Goal: Task Accomplishment & Management: Use online tool/utility

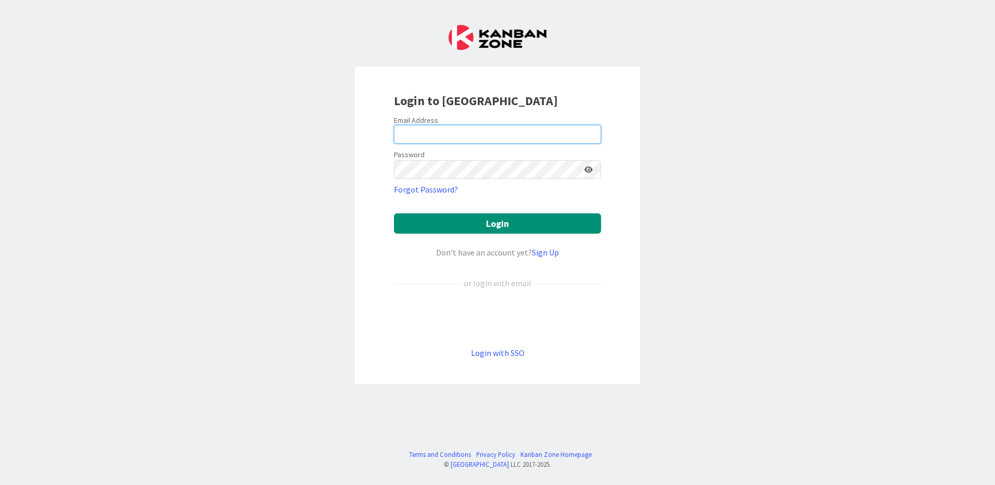
click at [517, 137] on input "email" at bounding box center [497, 134] width 207 height 19
type input "[EMAIL_ADDRESS][PERSON_NAME][DOMAIN_NAME]"
click at [394, 213] on button "Login" at bounding box center [497, 223] width 207 height 20
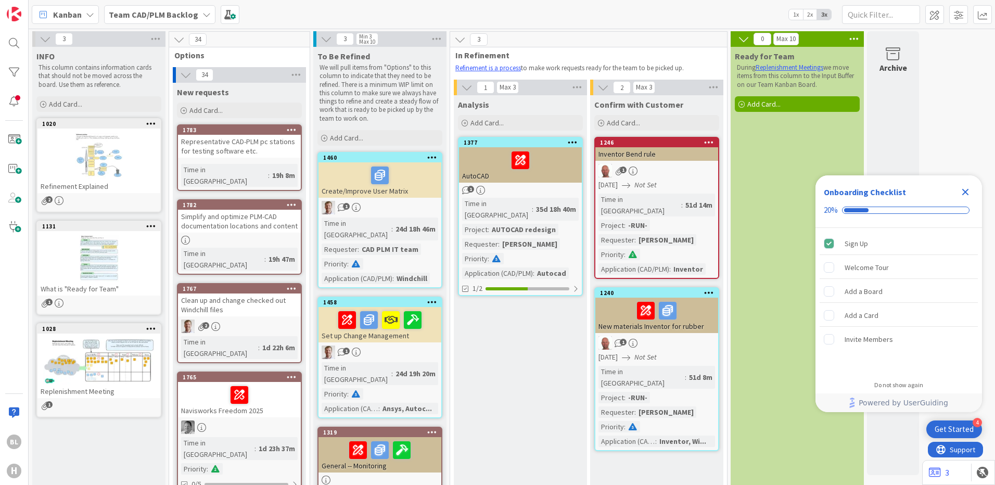
click at [277, 147] on div "Representative CAD-PLM pc stations for testing software etc." at bounding box center [239, 146] width 123 height 23
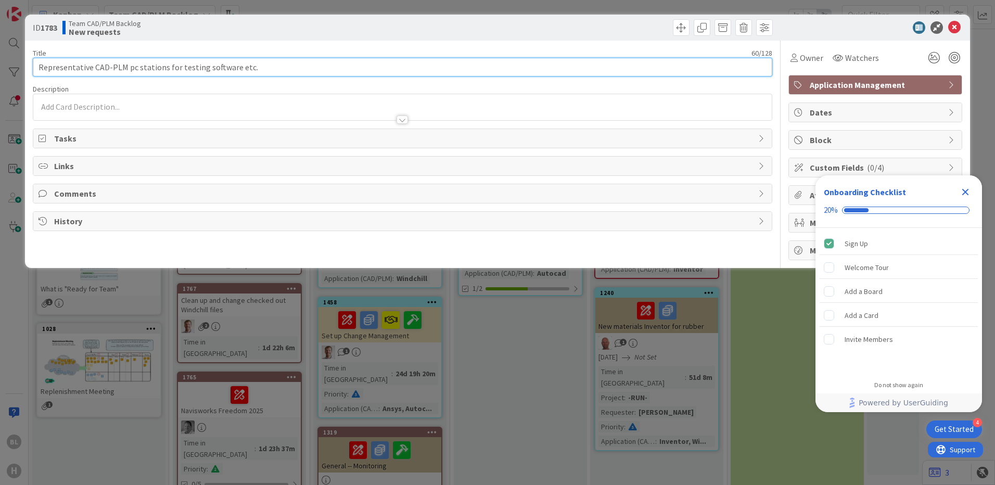
click at [136, 65] on input "Representative CAD-PLM pc stations for testing software etc." at bounding box center [402, 67] width 739 height 19
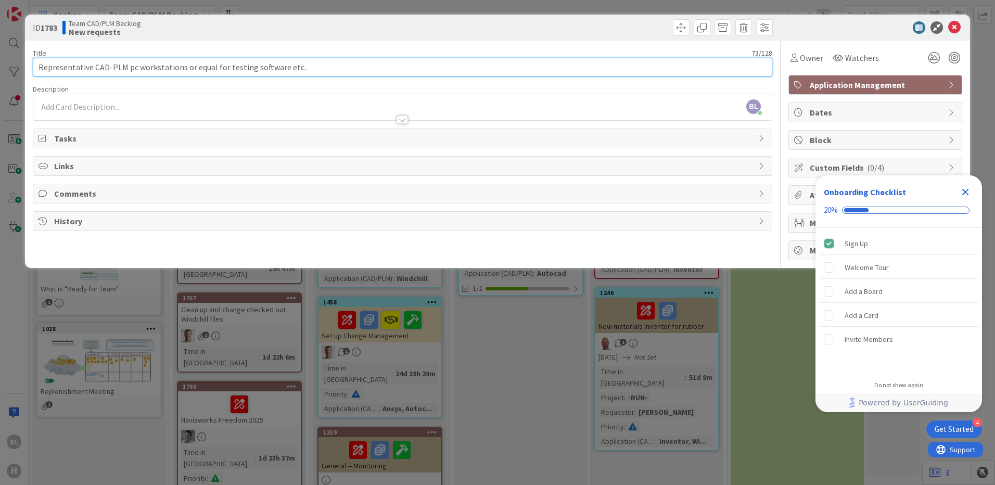
type input "Representative CAD-PLM pc workstations or equal for testing software etc."
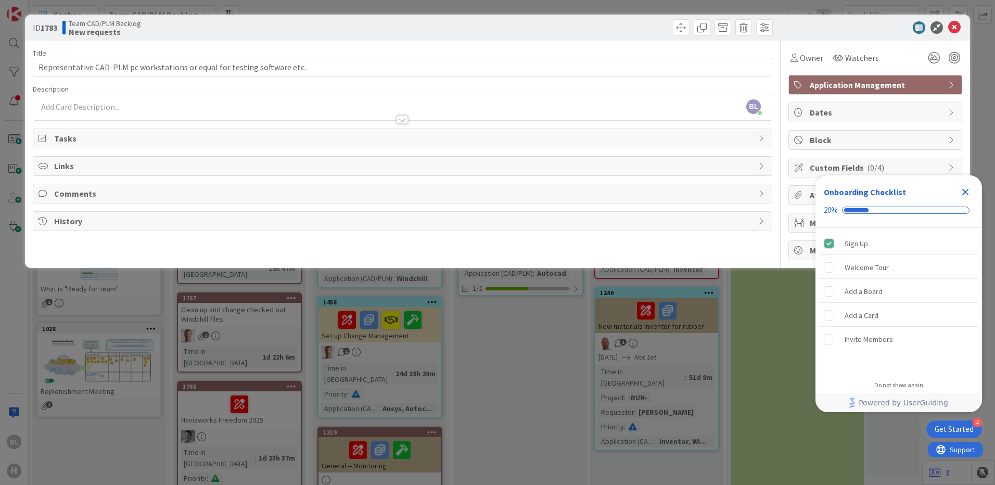
click at [223, 88] on div "Description" at bounding box center [402, 88] width 739 height 9
click at [223, 106] on div "BL [PERSON_NAME] just joined" at bounding box center [402, 107] width 738 height 26
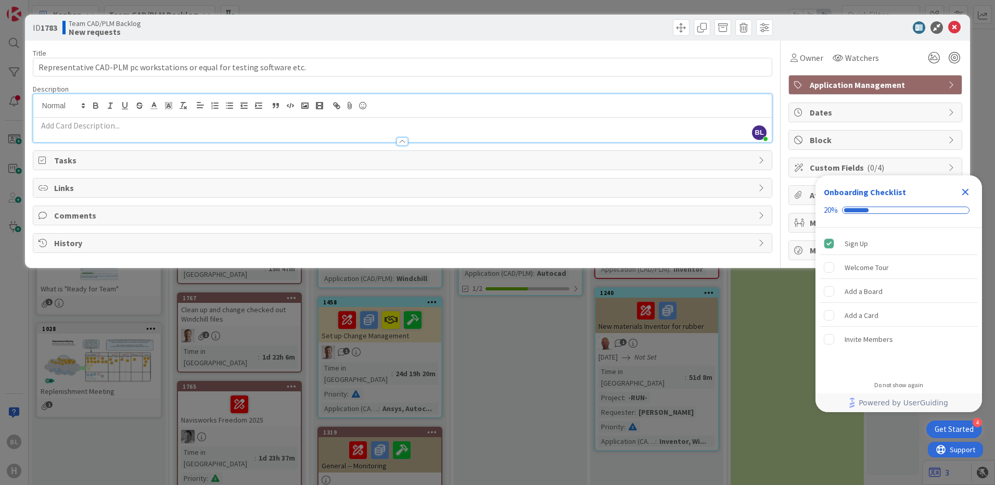
click at [561, 370] on div "ID 1783 Team CAD/PLM Backlog New requests Title 73 / 128 Representative CAD-PLM…" at bounding box center [497, 242] width 995 height 485
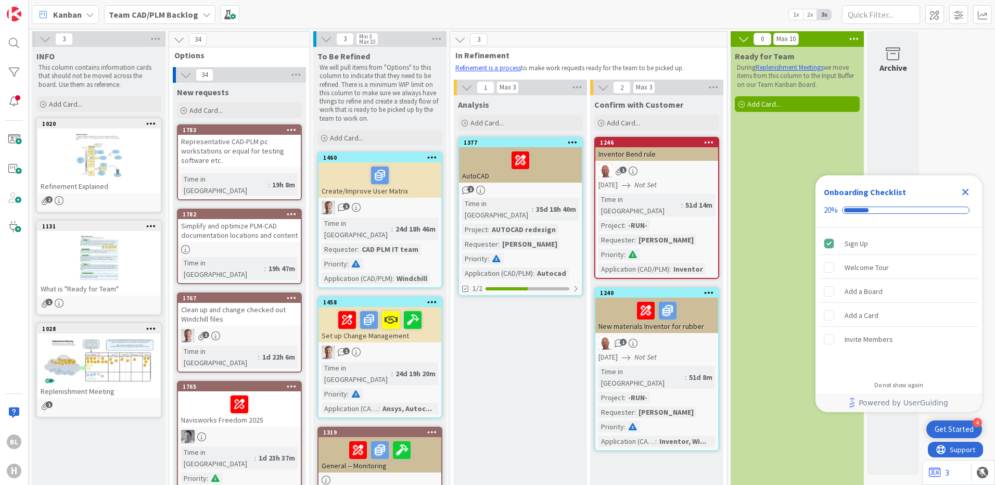
click at [122, 163] on div at bounding box center [98, 156] width 123 height 47
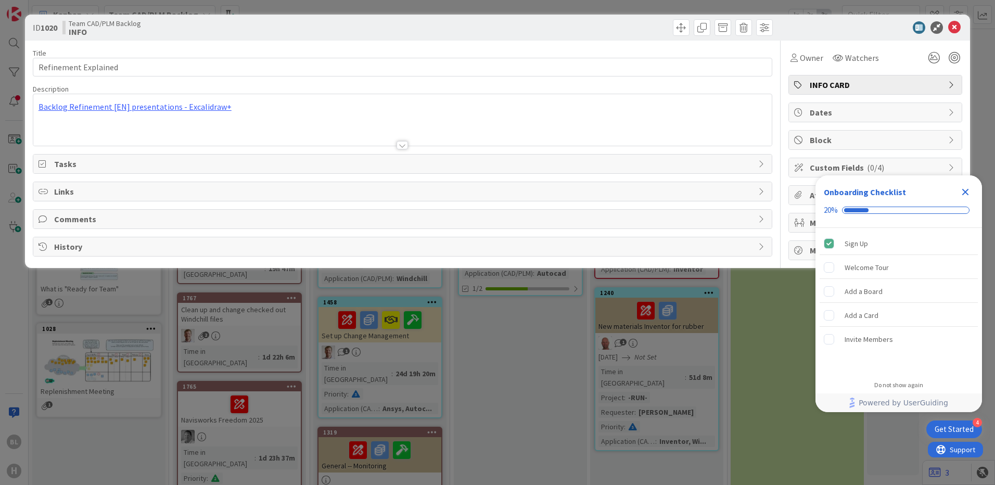
click at [158, 133] on div at bounding box center [402, 132] width 738 height 27
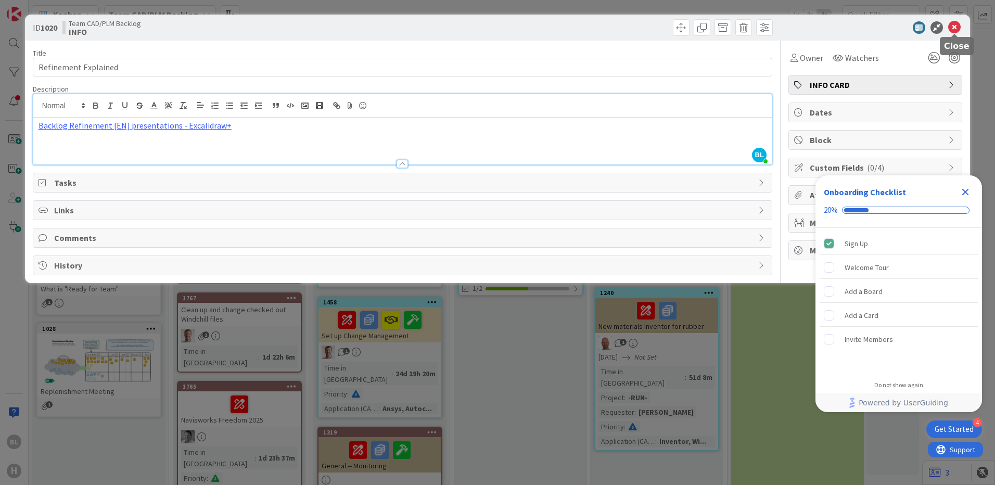
click at [956, 29] on icon at bounding box center [954, 27] width 12 height 12
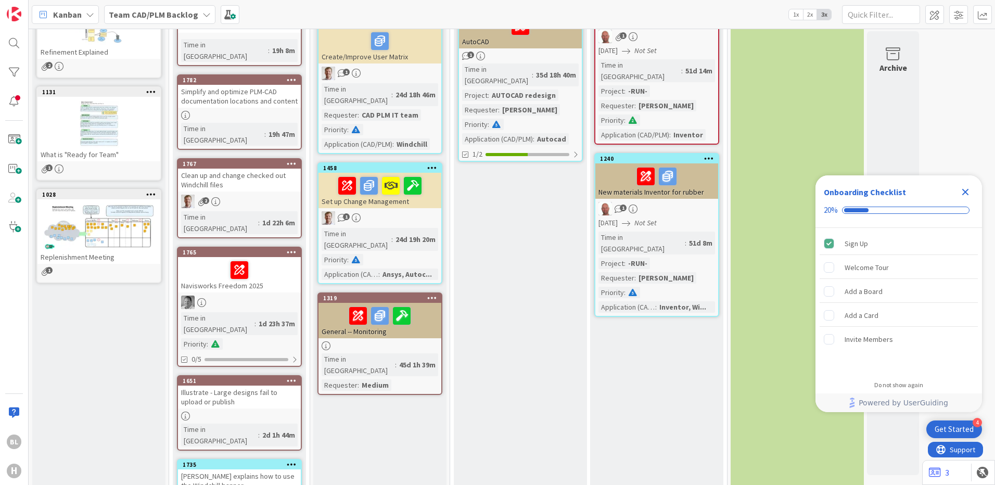
scroll to position [156, 0]
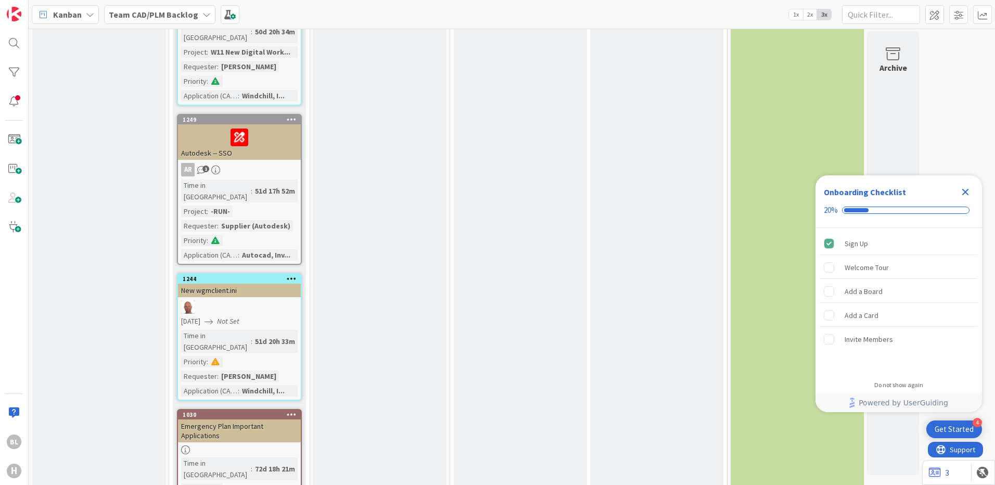
scroll to position [2030, 0]
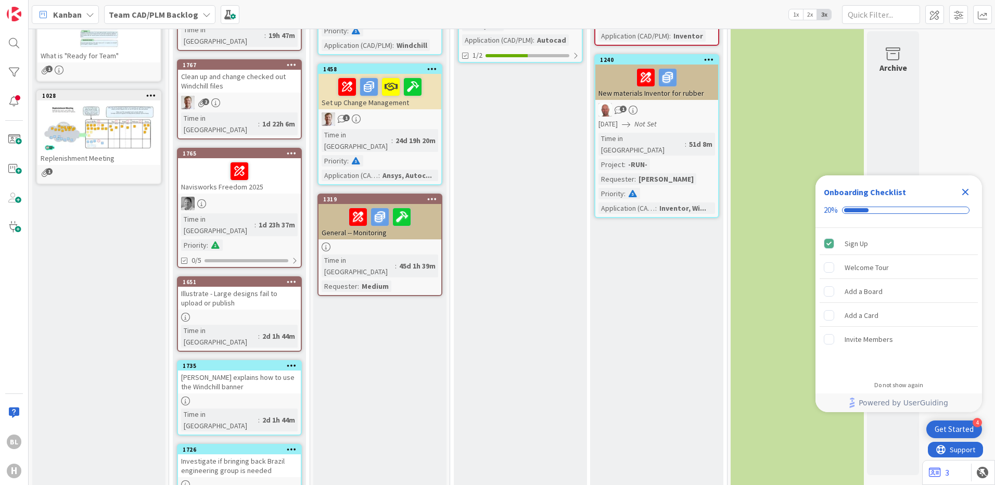
scroll to position [0, 0]
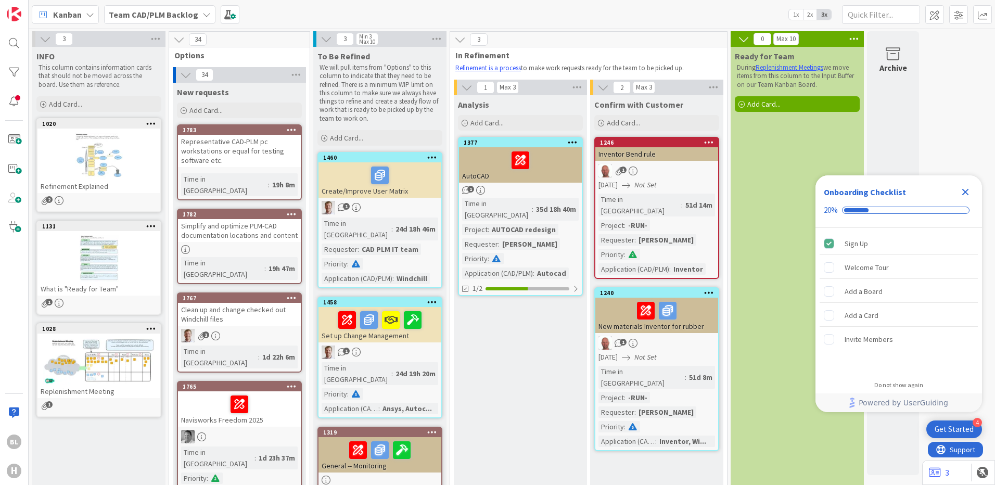
click at [171, 16] on b "Team CAD/PLM Backlog" at bounding box center [153, 14] width 89 height 10
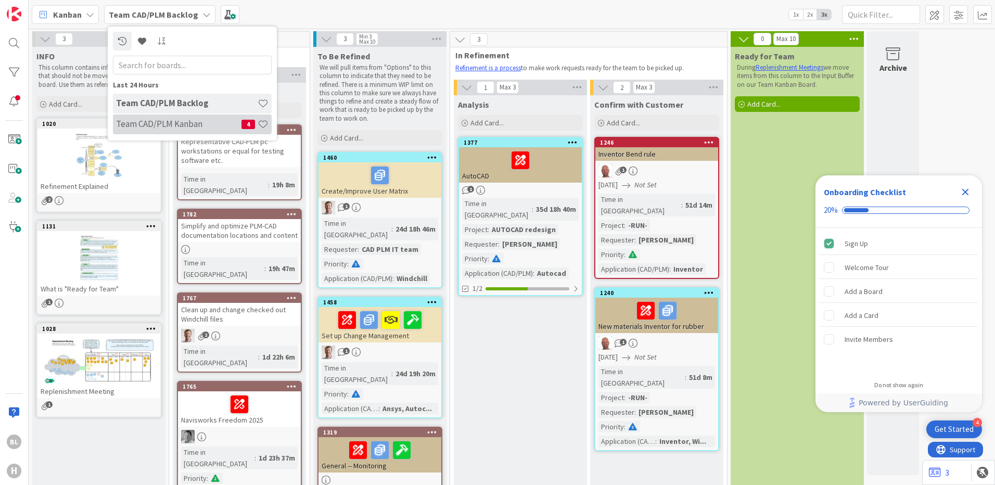
click at [178, 125] on h4 "Team CAD/PLM Kanban" at bounding box center [178, 124] width 125 height 10
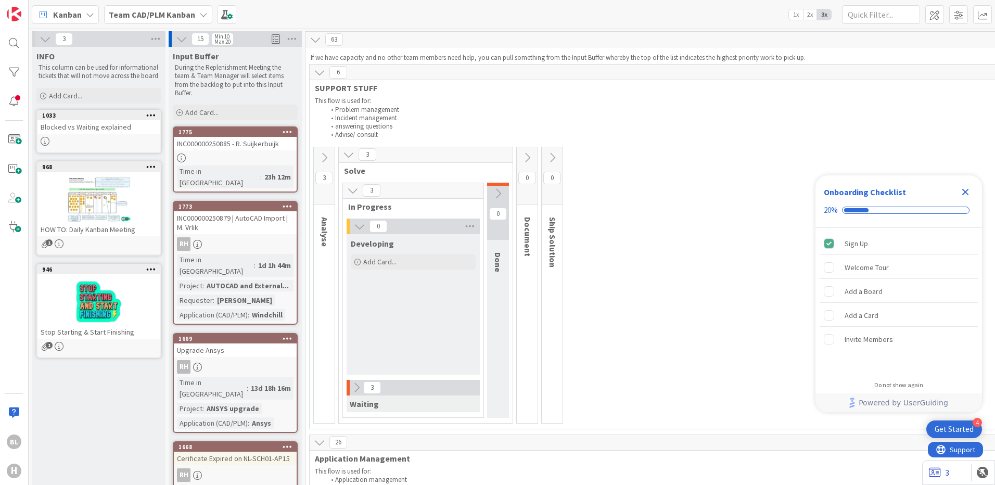
click at [948, 468] on link "3" at bounding box center [939, 472] width 20 height 12
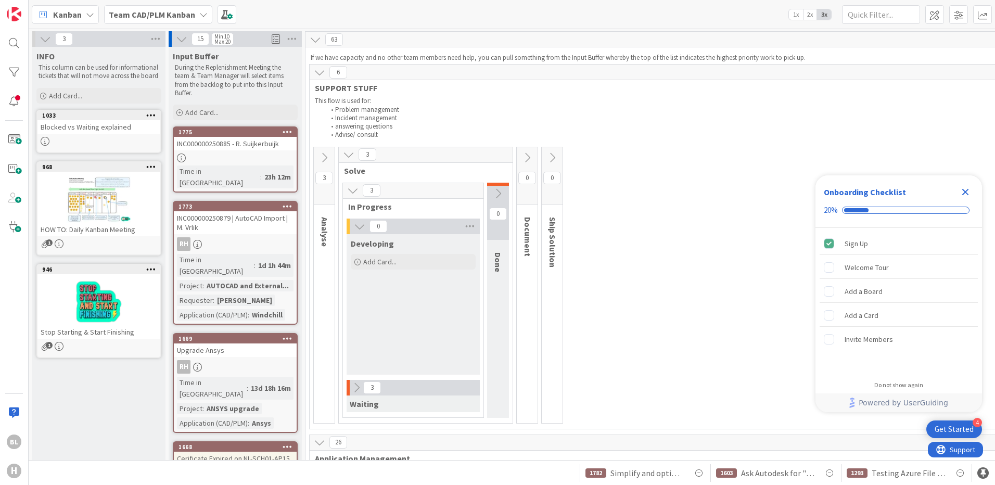
click at [234, 211] on div "INC000000250879 | AutoCAD Import | M. Vrlik" at bounding box center [235, 222] width 123 height 23
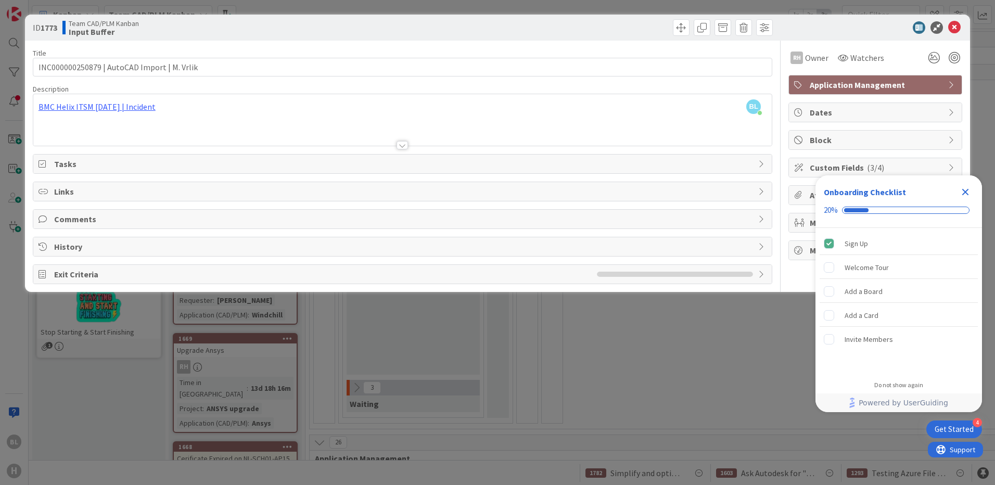
click at [965, 190] on icon "Close Checklist" at bounding box center [965, 192] width 12 height 12
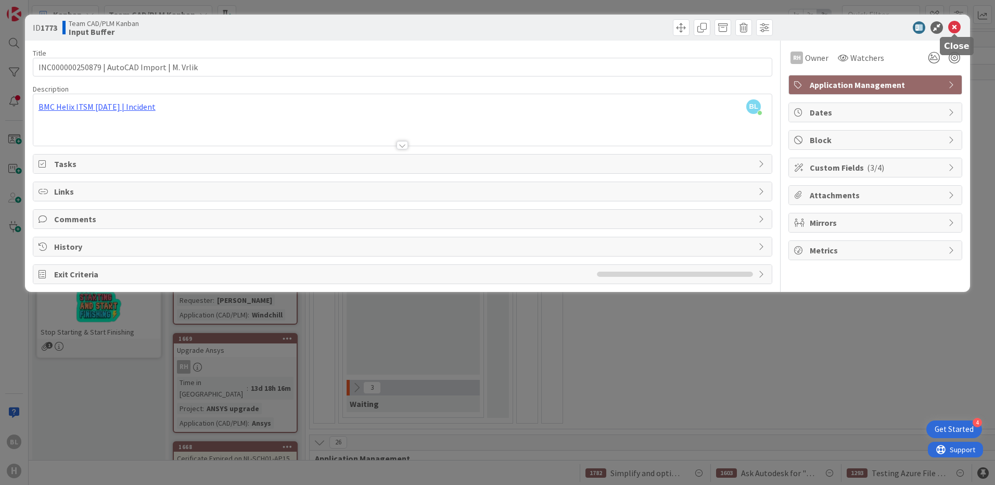
click at [952, 27] on icon at bounding box center [954, 27] width 12 height 12
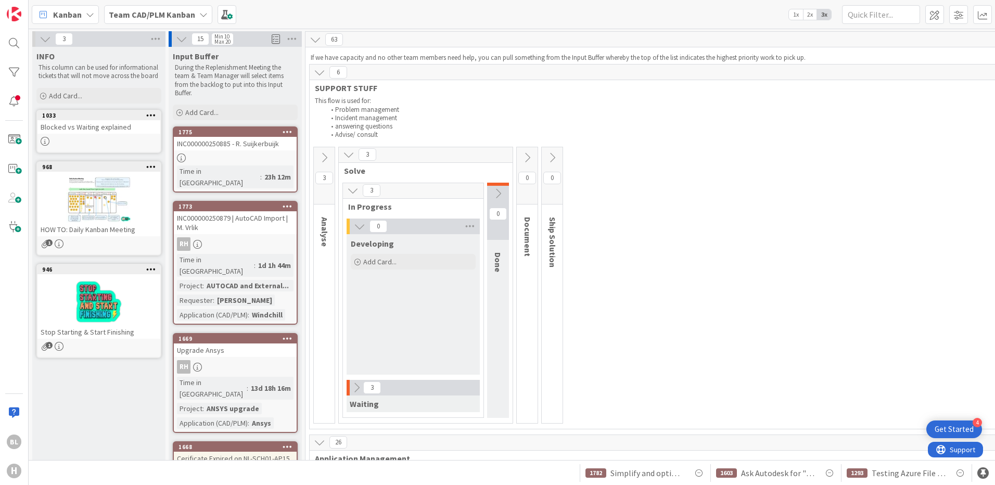
click at [261, 147] on div "INC000000250885 - R. Suijkerbuijk" at bounding box center [235, 144] width 123 height 14
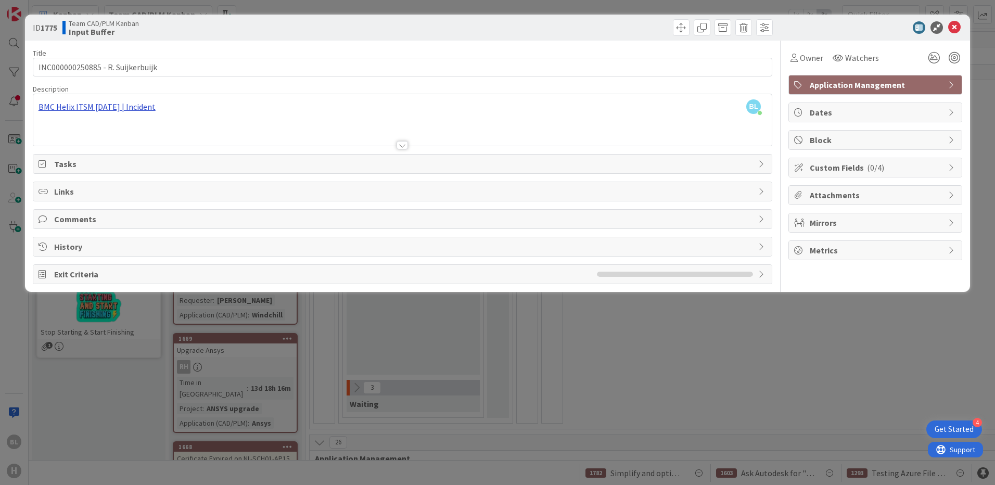
click at [121, 104] on div "BL Bas Luk just joined BMC Helix ITSM [DATE] | Incident" at bounding box center [402, 119] width 738 height 51
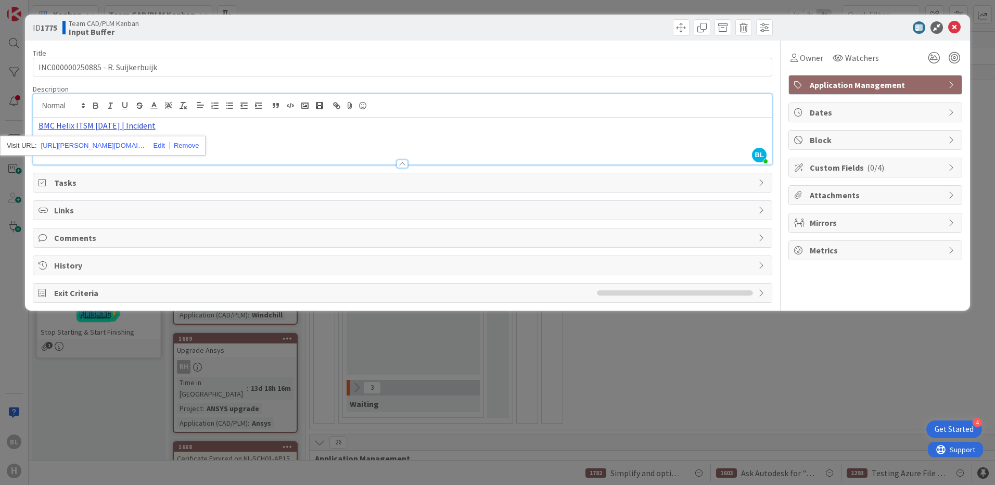
click at [142, 127] on link "BMC Helix ITSM [DATE] | Incident" at bounding box center [96, 125] width 117 height 10
click at [102, 145] on link "[URL][PERSON_NAME][DOMAIN_NAME]" at bounding box center [93, 146] width 104 height 14
click at [832, 366] on div "ID 1775 Team CAD/PLM Kanban Input Buffer Title 33 / 128 INC000000250885 - R. Su…" at bounding box center [497, 242] width 995 height 485
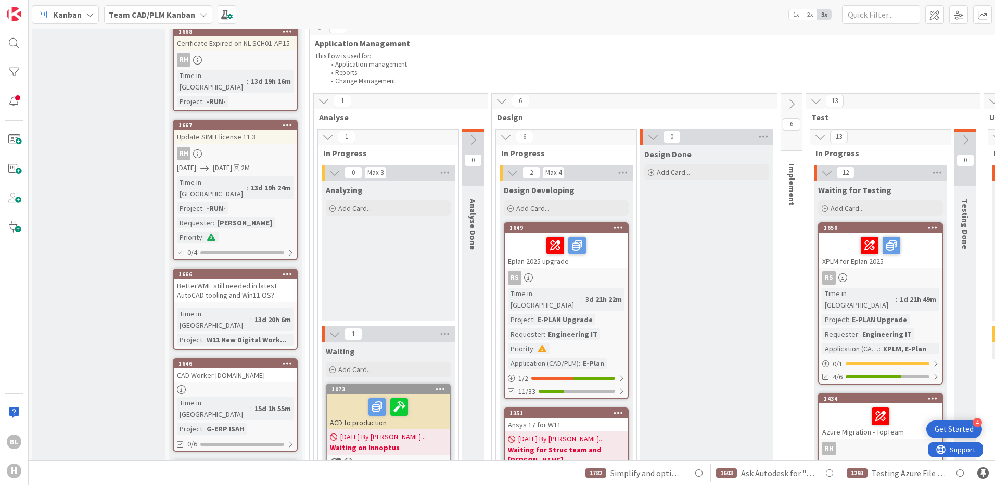
scroll to position [416, 0]
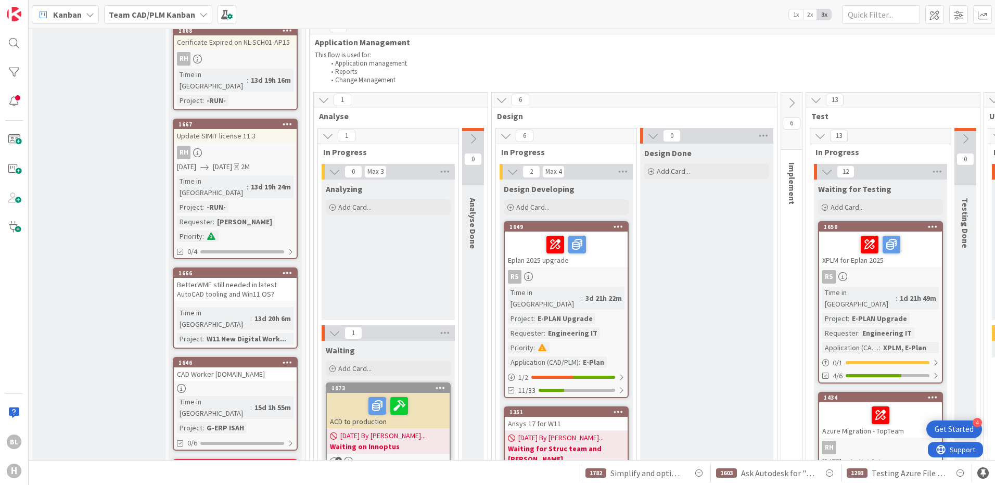
click at [243, 278] on div "BetterWMF still needed in latest AutoCAD tooling and Win11 OS?" at bounding box center [235, 289] width 123 height 23
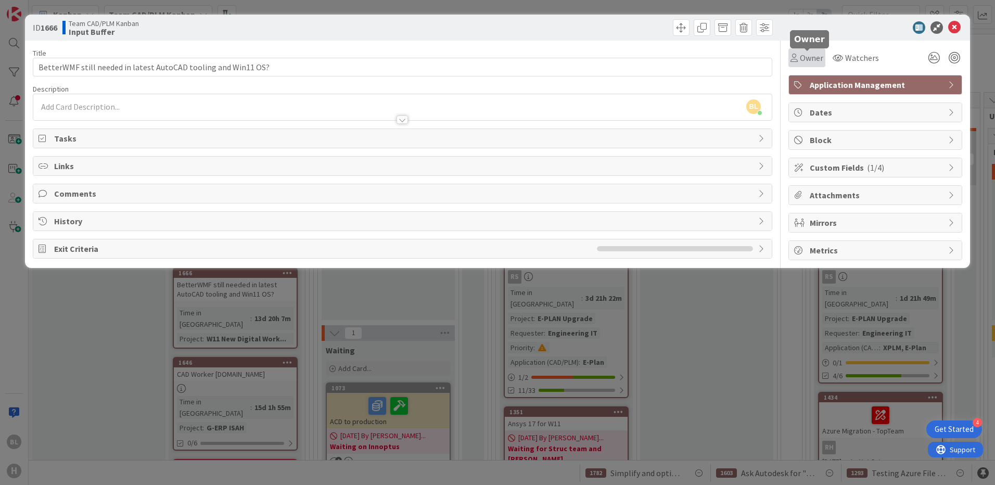
click at [815, 61] on span "Owner" at bounding box center [811, 57] width 23 height 12
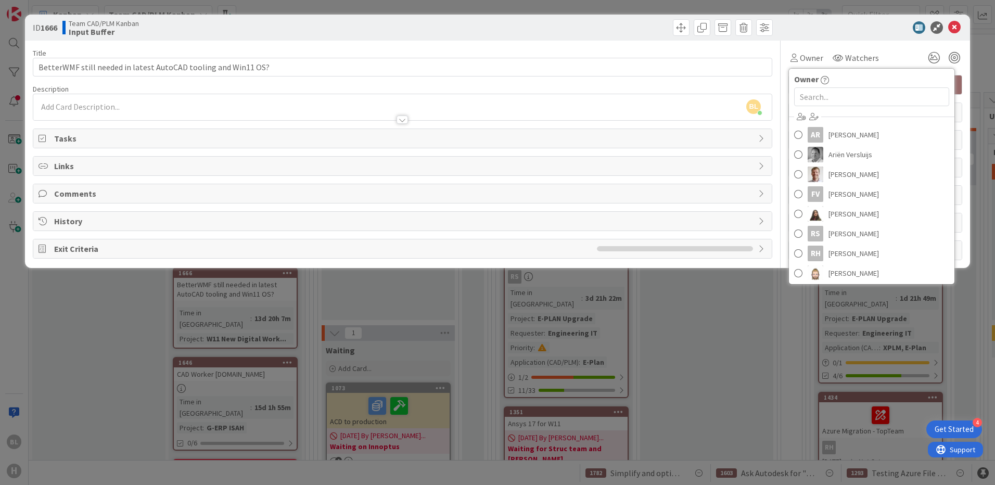
scroll to position [104, 0]
click at [584, 25] on div at bounding box center [588, 27] width 367 height 17
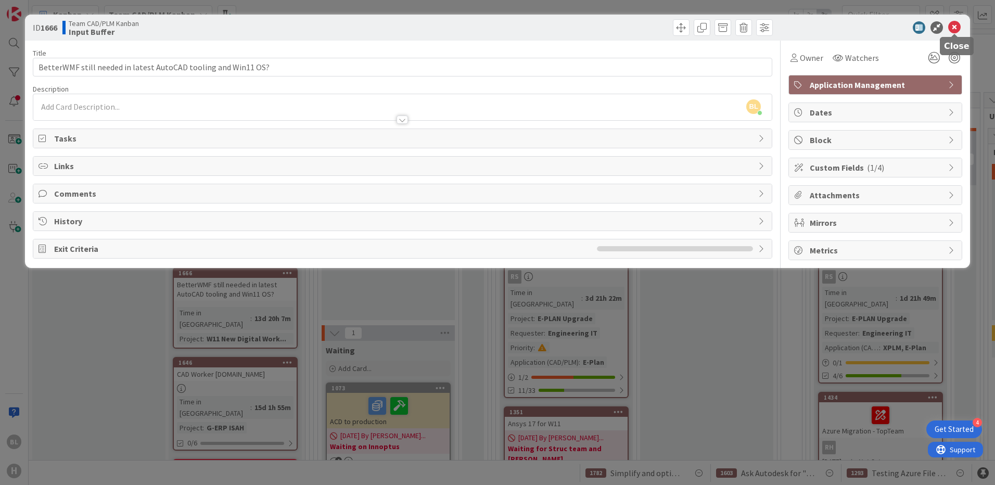
click at [954, 27] on icon at bounding box center [954, 27] width 12 height 12
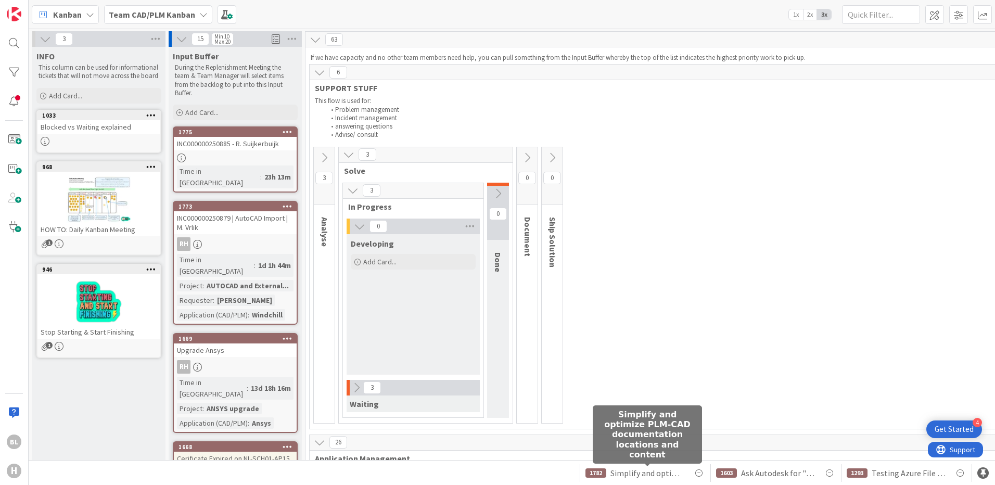
click at [634, 477] on span "Simplify and optimize PLM-CAD documentation locations and content" at bounding box center [647, 473] width 74 height 12
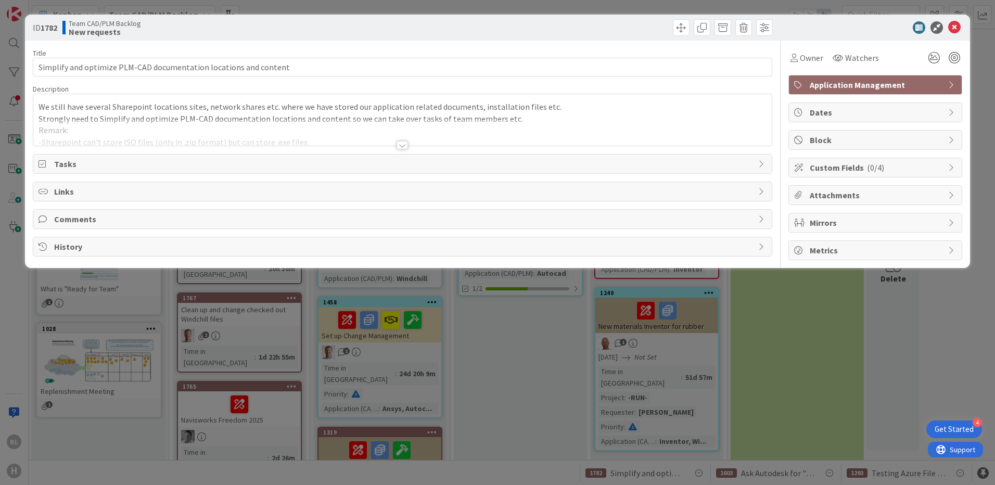
click at [404, 146] on div at bounding box center [401, 145] width 11 height 8
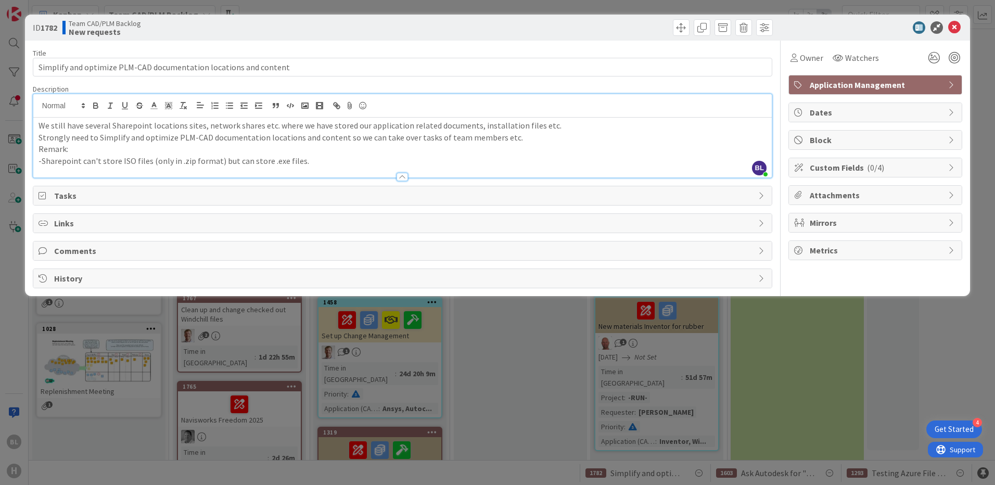
click at [303, 162] on p "-Sharepoint can't store ISO files (only in .zip format) but can store .exe file…" at bounding box center [402, 161] width 728 height 12
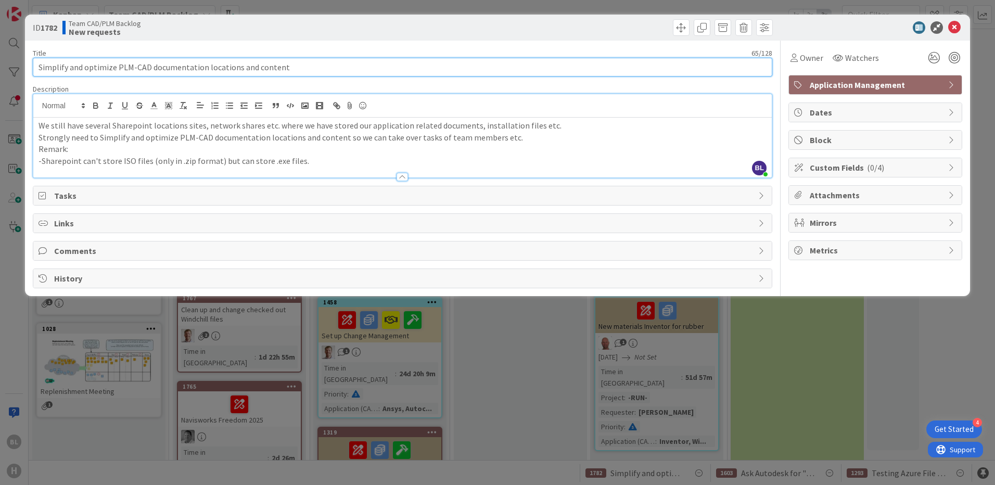
click at [305, 69] on input "Simplify and optimize PLM-CAD documentation locations and content" at bounding box center [402, 67] width 739 height 19
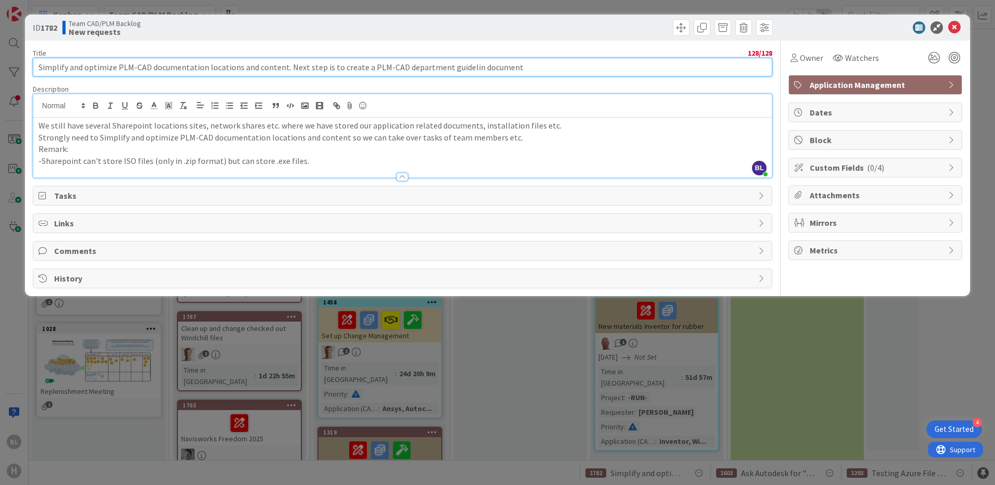
click at [302, 65] on input "Simplify and optimize PLM-CAD documentation locations and content. Next step is…" at bounding box center [402, 67] width 739 height 19
type input "Simplify and optimize PLM-CAD documentation locations and content. Next is to c…"
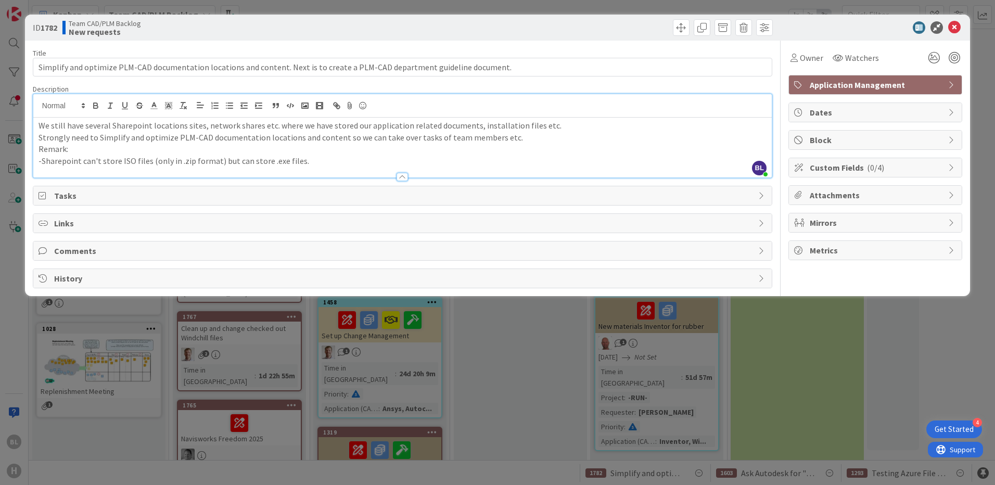
click at [42, 195] on icon at bounding box center [43, 195] width 10 height 8
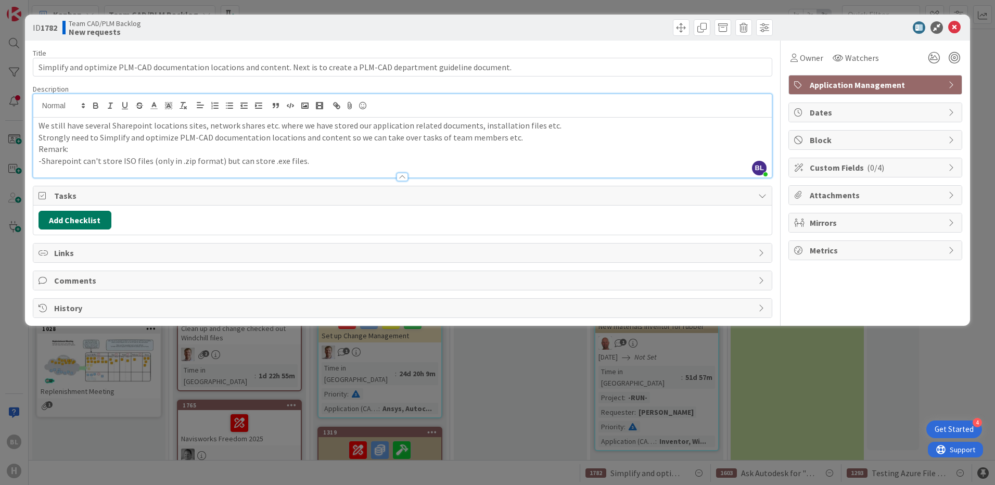
click at [95, 218] on button "Add Checklist" at bounding box center [74, 220] width 73 height 19
click at [283, 226] on div "Add Checklist Add Checklist Checklist Name (needed before adding tasks) 0 / 64 …" at bounding box center [402, 220] width 728 height 19
click at [87, 220] on button "Add Checklist" at bounding box center [74, 220] width 73 height 19
click at [101, 273] on input at bounding box center [124, 270] width 161 height 19
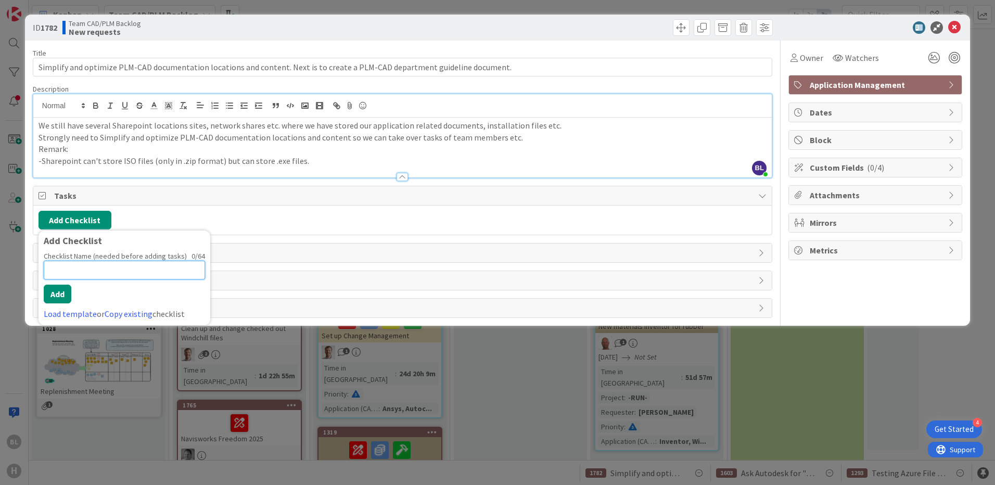
click at [102, 270] on input at bounding box center [124, 270] width 161 height 19
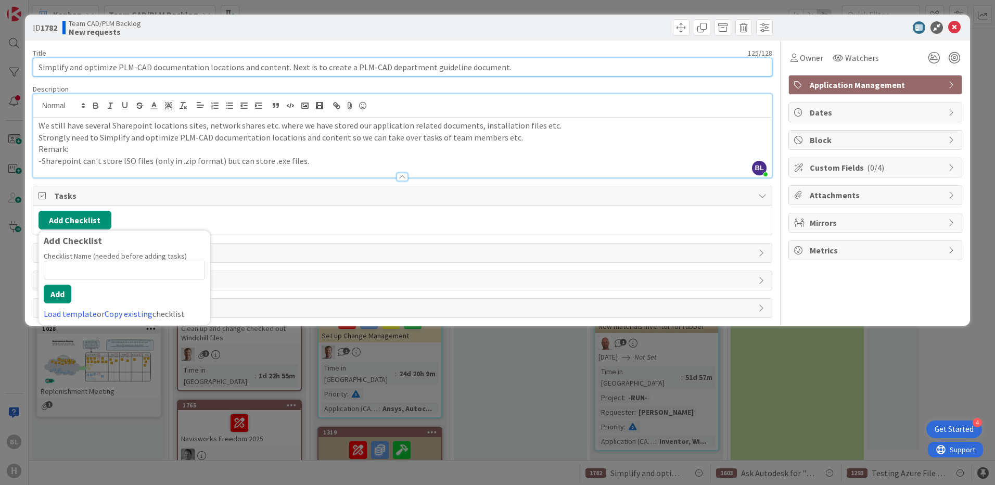
drag, startPoint x: 494, startPoint y: 66, endPoint x: 318, endPoint y: 66, distance: 176.3
click at [318, 66] on input "Simplify and optimize PLM-CAD documentation locations and content. Next is to c…" at bounding box center [402, 67] width 739 height 19
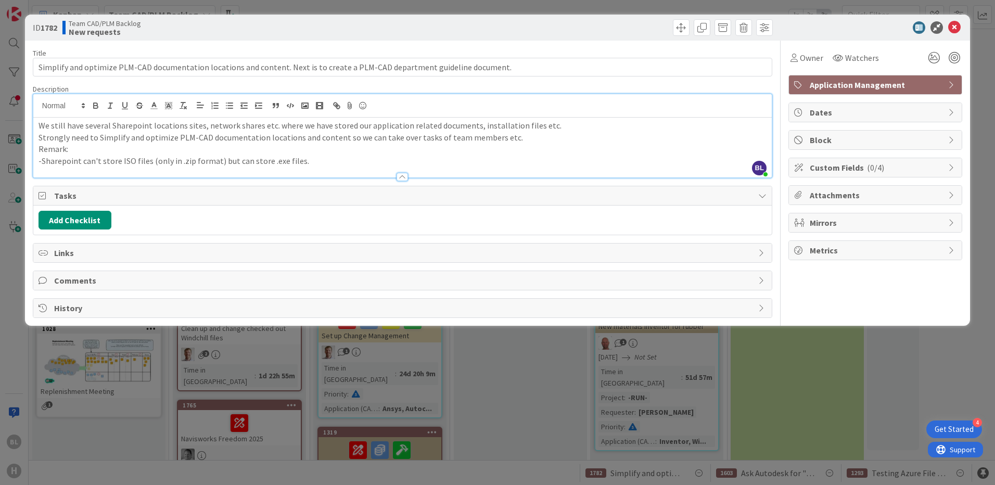
click at [67, 195] on span "Tasks" at bounding box center [403, 195] width 699 height 12
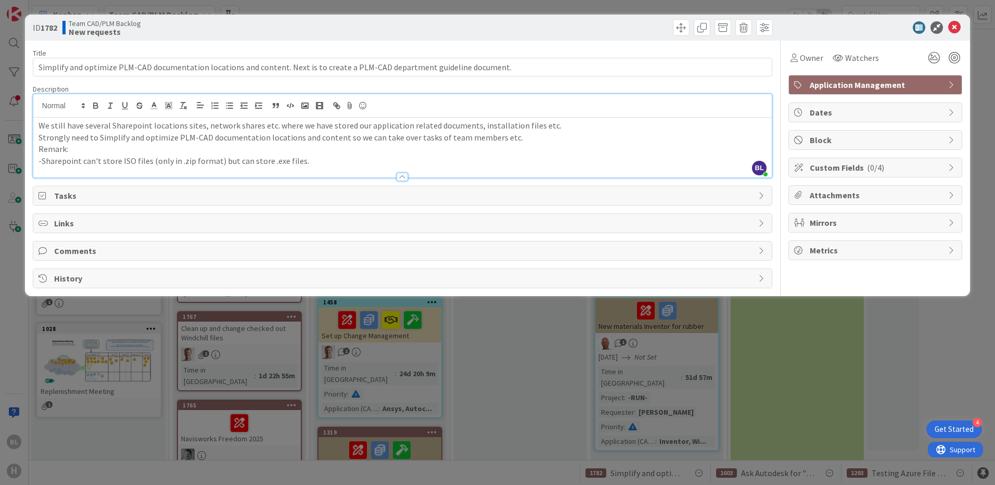
click at [67, 195] on span "Tasks" at bounding box center [403, 195] width 699 height 12
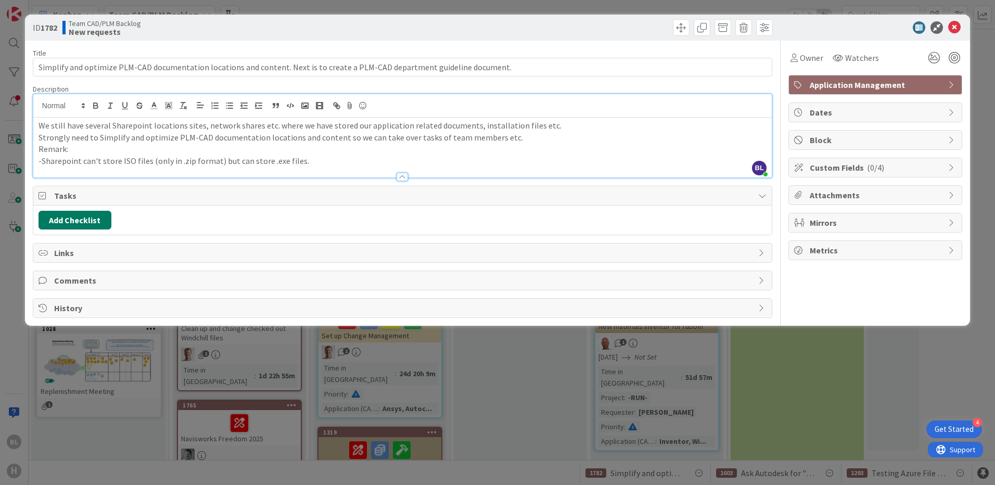
click at [71, 215] on button "Add Checklist" at bounding box center [74, 220] width 73 height 19
click at [94, 276] on input at bounding box center [124, 270] width 161 height 19
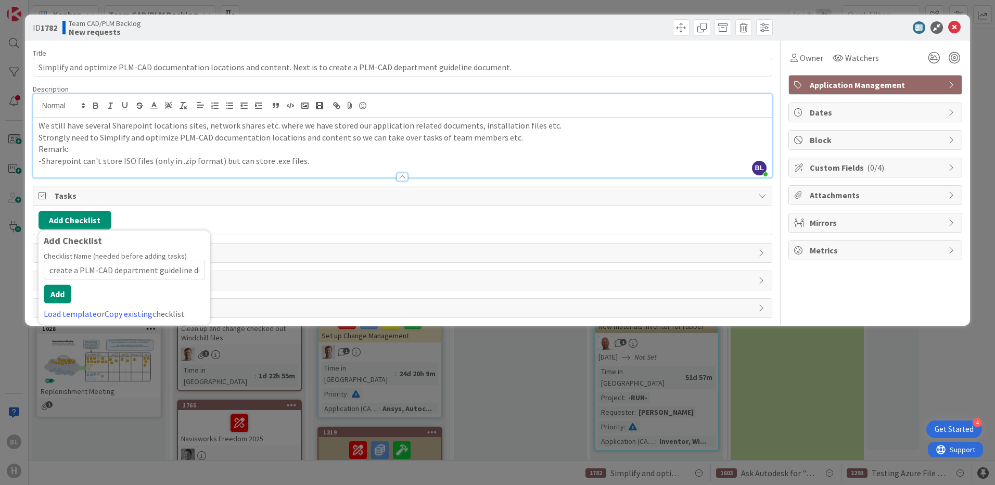
scroll to position [0, 28]
click at [74, 267] on input "create a PLM-CAD department guideline document." at bounding box center [124, 270] width 161 height 19
drag, startPoint x: 74, startPoint y: 267, endPoint x: 26, endPoint y: 262, distance: 48.2
click at [26, 262] on div "ID 1782 Team CAD/PLM Backlog New requests Title 125 / 128 Simplify and optimize…" at bounding box center [497, 170] width 945 height 311
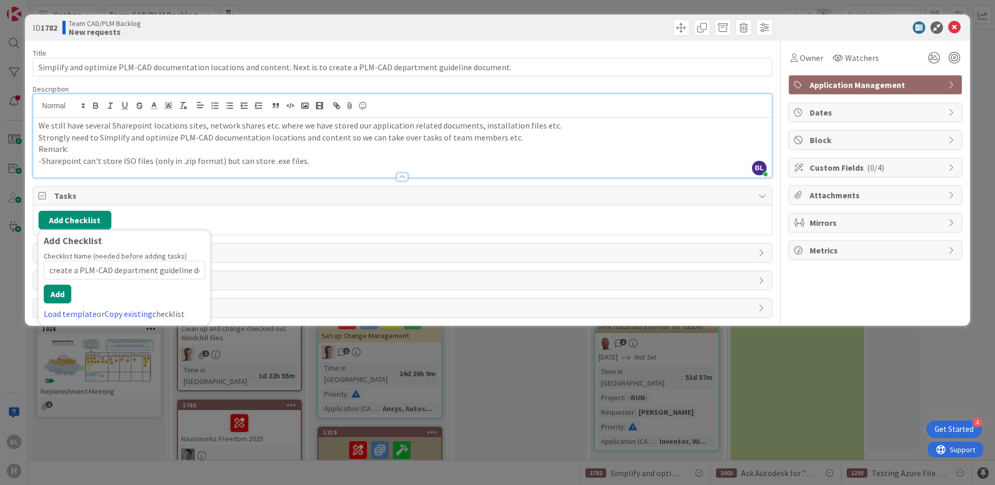
click at [53, 268] on input "create a PLM-CAD department guideline document." at bounding box center [124, 270] width 161 height 19
type input "Create a PLM-CAD department guideline document."
click at [60, 293] on button "Add" at bounding box center [58, 294] width 28 height 19
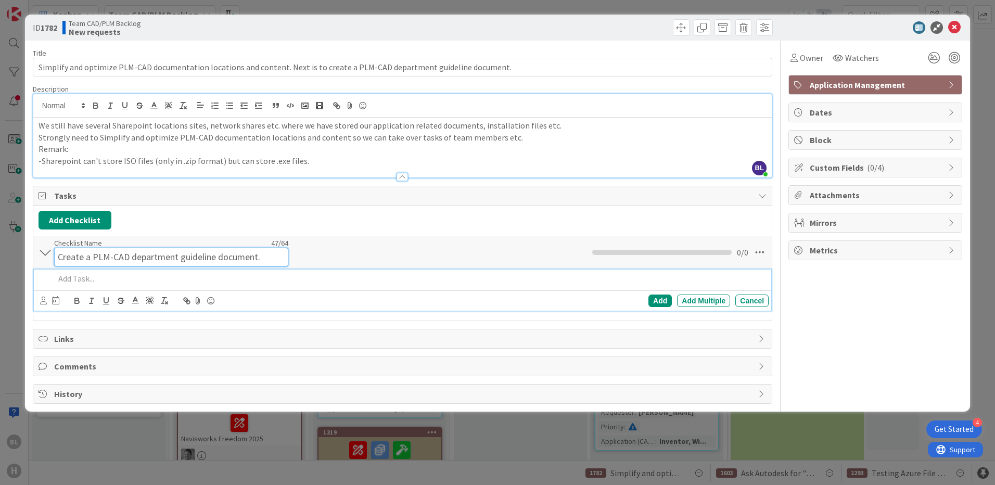
click at [198, 249] on input "Create a PLM-CAD department guideline document." at bounding box center [171, 257] width 234 height 19
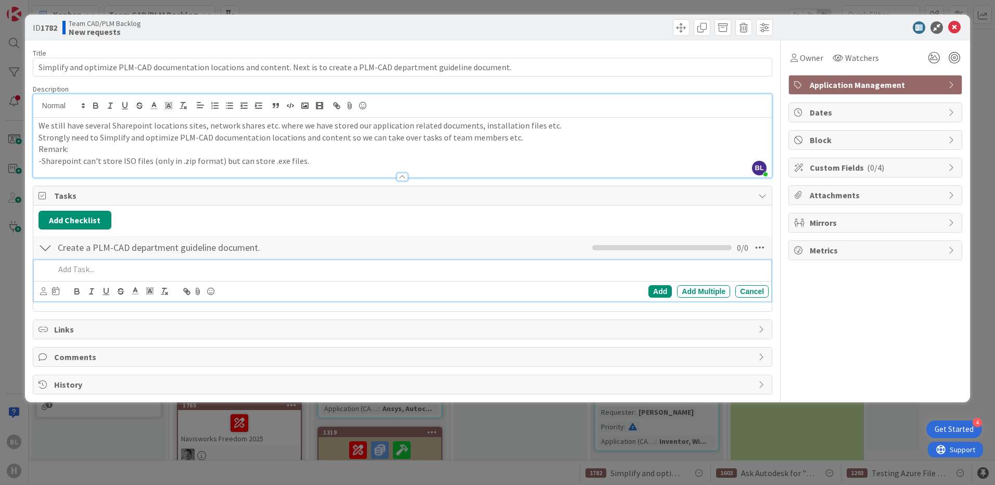
click at [385, 261] on div "Create a PLM-CAD department guideline document. Checklist Name 47 / 64 Create a…" at bounding box center [402, 270] width 738 height 71
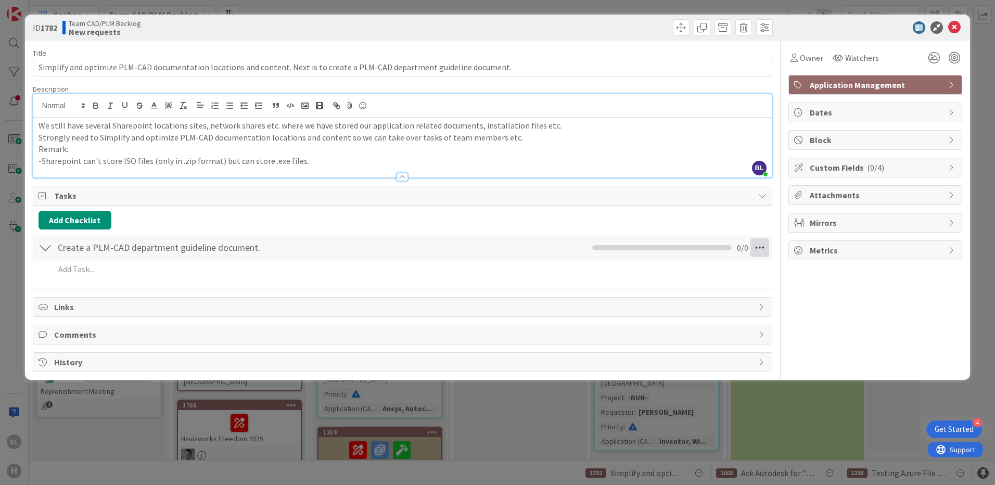
click at [760, 247] on icon at bounding box center [759, 247] width 19 height 19
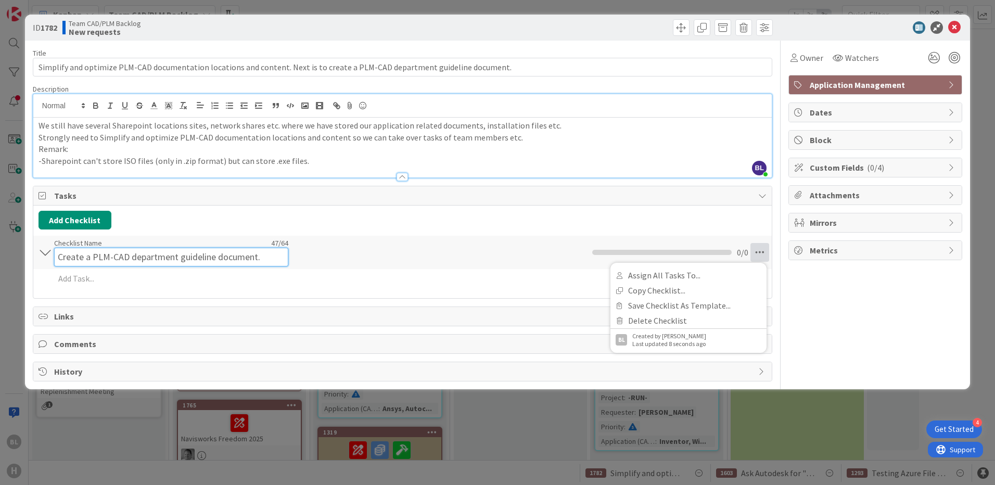
click at [201, 247] on div "Checklist Name 47 / 64 Create a PLM-CAD department guideline document." at bounding box center [171, 252] width 234 height 28
click at [275, 255] on input "Create a PLM-CAD department guideline document." at bounding box center [171, 257] width 234 height 19
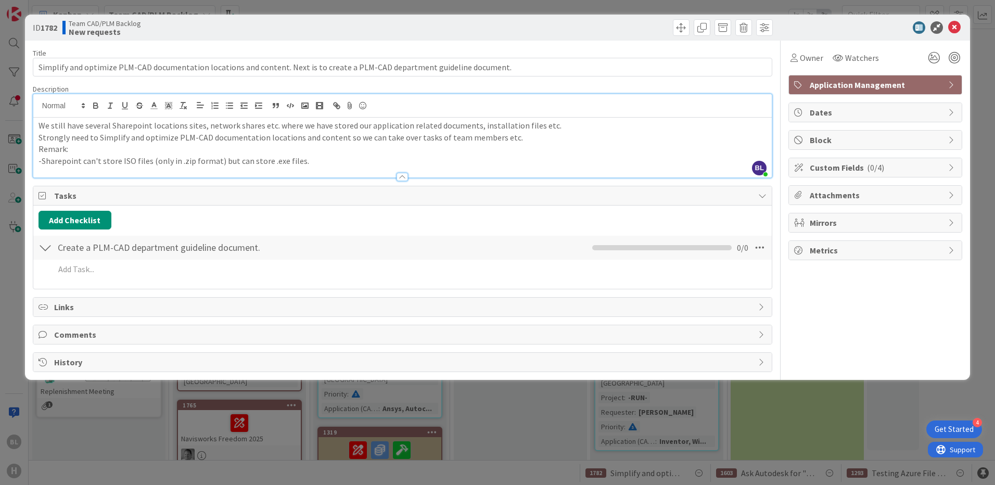
click at [303, 251] on div "Create a PLM-CAD department guideline document. Checklist Name 47 / 64 Create a…" at bounding box center [402, 248] width 738 height 24
click at [758, 248] on icon at bounding box center [759, 247] width 19 height 19
click at [331, 244] on div "Create a PLM-CAD department guideline document. Checklist Name 47 / 64 Create a…" at bounding box center [402, 248] width 738 height 24
click at [304, 248] on div "Create a PLM-CAD department guideline document. Checklist Name 47 / 64 Create a…" at bounding box center [402, 248] width 738 height 24
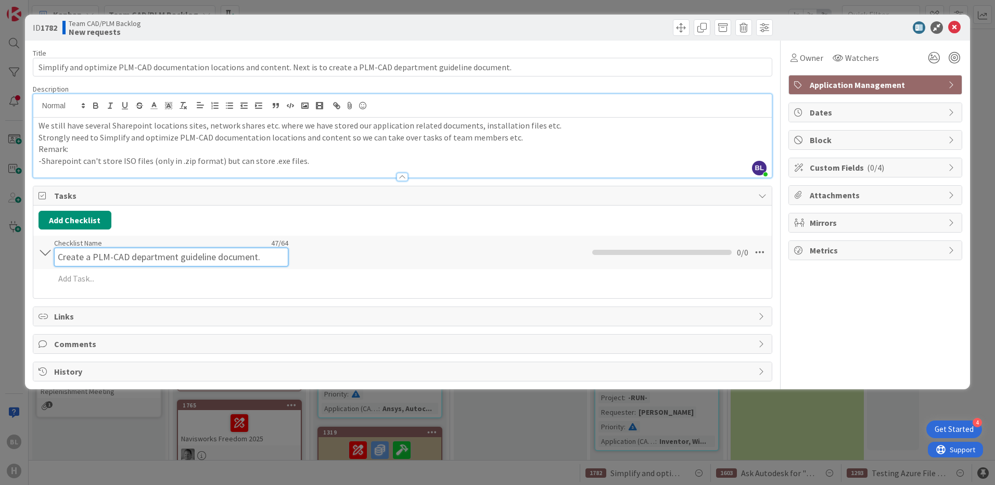
click at [236, 249] on input "Create a PLM-CAD department guideline document." at bounding box center [171, 257] width 234 height 19
click at [255, 255] on input "Create a PLM-CAD department guideline document." at bounding box center [171, 257] width 234 height 19
click at [272, 256] on input "Create a PLM-CAD department guideline document." at bounding box center [171, 257] width 234 height 19
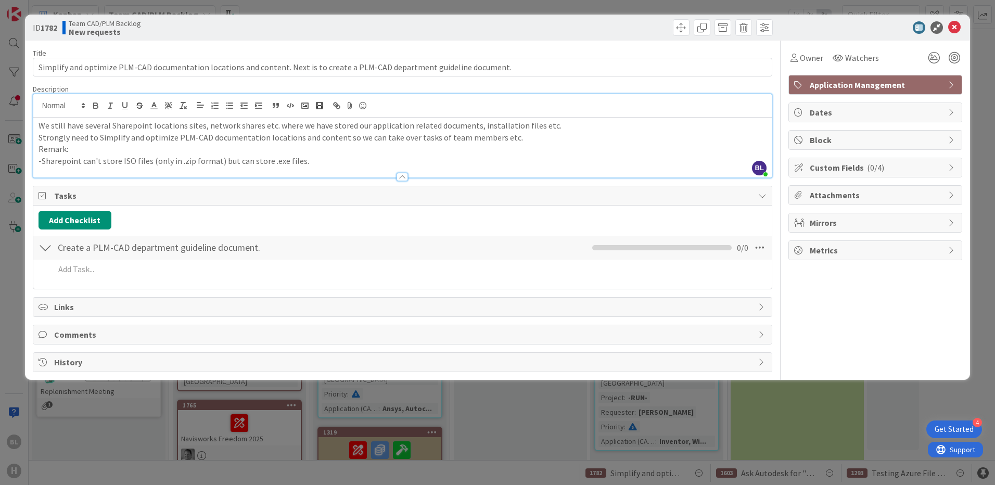
click at [435, 146] on p "Remark:" at bounding box center [402, 149] width 728 height 12
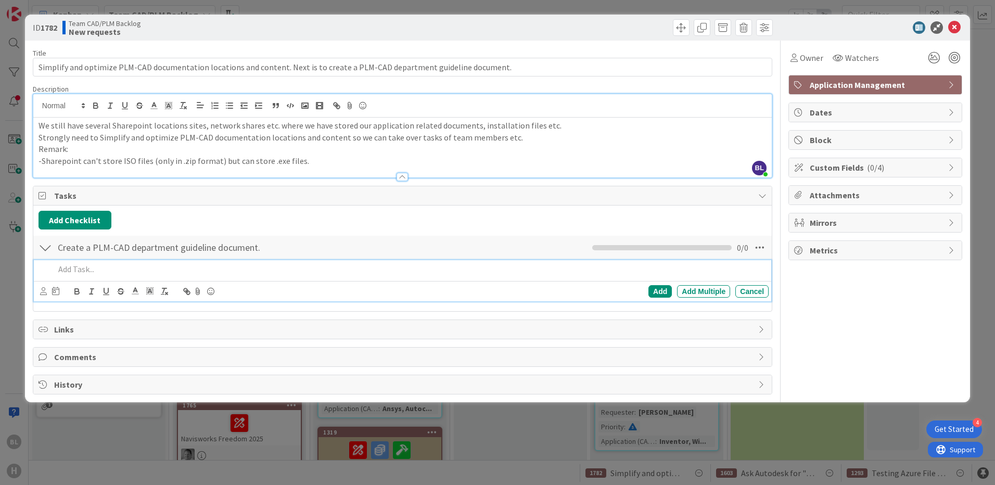
click at [72, 274] on p at bounding box center [410, 269] width 710 height 12
click at [79, 267] on p at bounding box center [410, 269] width 710 height 12
click at [93, 272] on p at bounding box center [410, 269] width 710 height 12
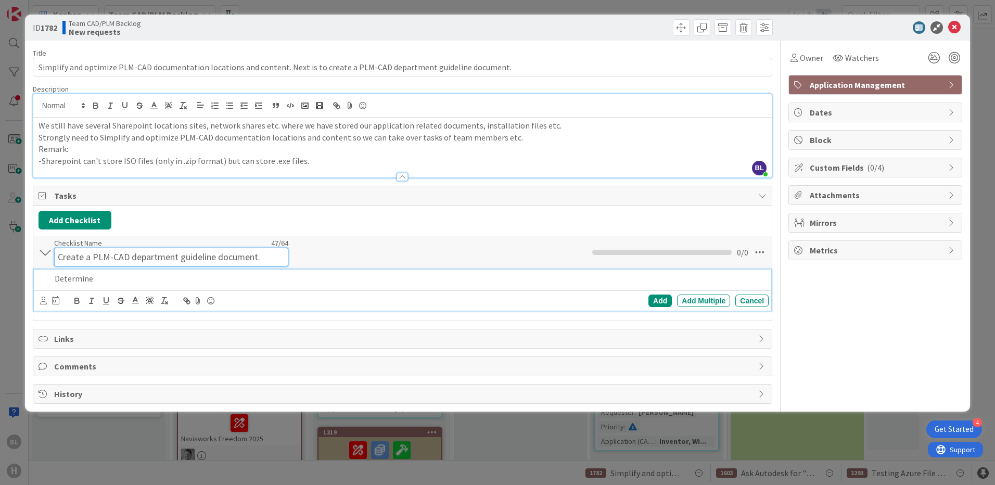
drag, startPoint x: 176, startPoint y: 246, endPoint x: 94, endPoint y: 244, distance: 82.7
click at [94, 244] on div "Checklist Name 47 / 64 Create a PLM-CAD department guideline document." at bounding box center [171, 252] width 234 height 28
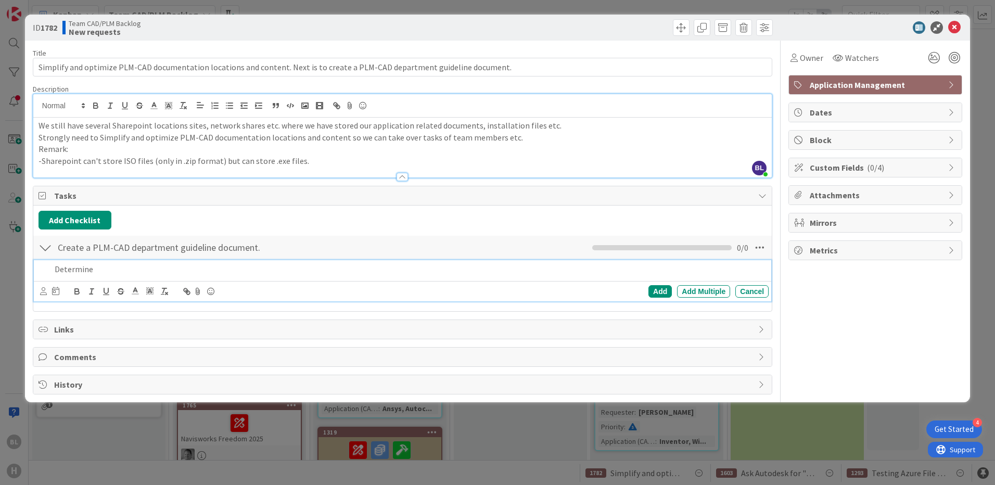
click at [125, 280] on div "Determine Add Add Multiple Cancel" at bounding box center [402, 280] width 737 height 41
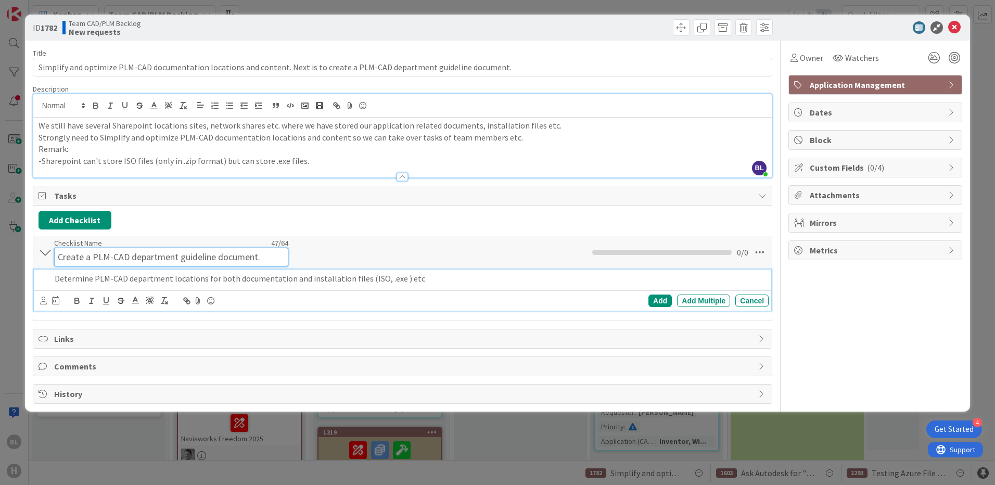
drag, startPoint x: 257, startPoint y: 247, endPoint x: 91, endPoint y: 254, distance: 166.6
click at [91, 254] on input "Create a PLM-CAD department guideline document." at bounding box center [171, 257] width 234 height 19
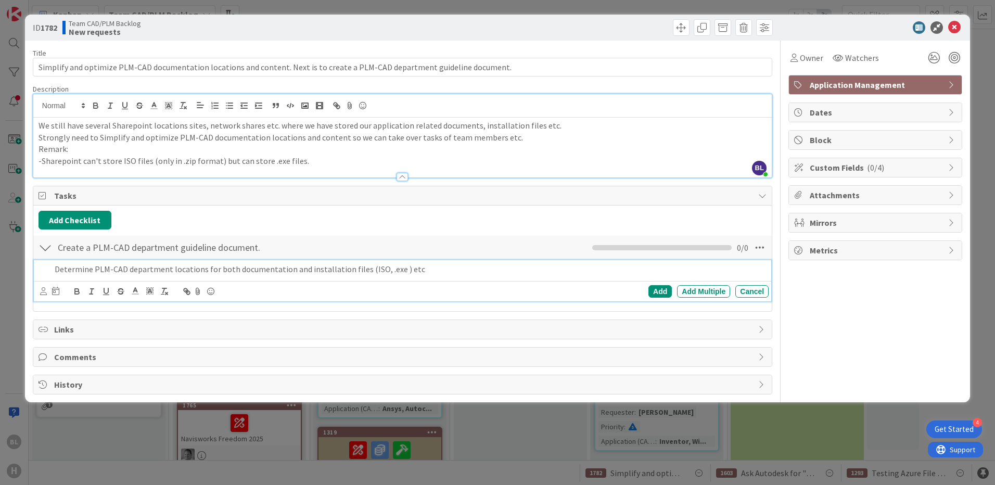
click at [56, 276] on div "Determine PLM-CAD department locations for both documentation and installation …" at bounding box center [409, 269] width 718 height 18
click at [56, 275] on div "Determine PLM-CAD department locations for both documentation and installation …" at bounding box center [409, 269] width 718 height 18
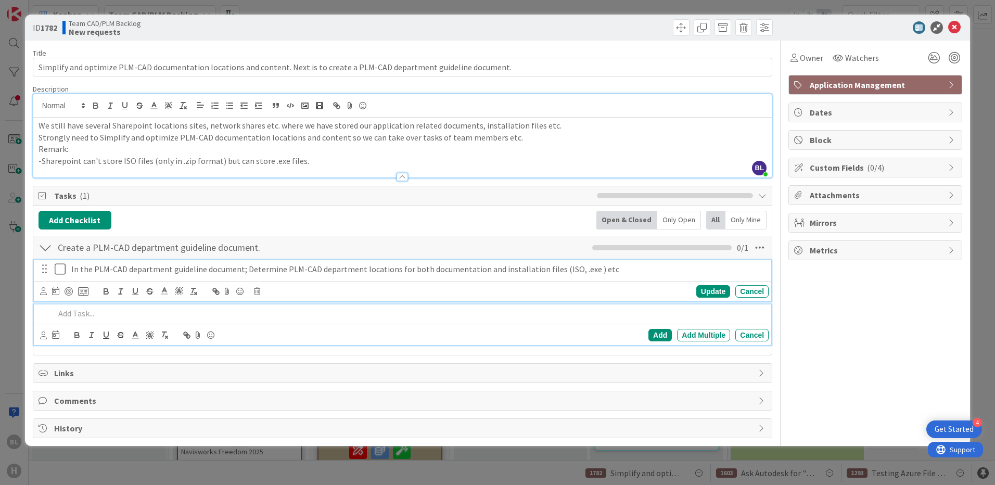
click at [93, 268] on p "In the PLM-CAD department guideline document; Determine PLM-CAD department loca…" at bounding box center [417, 269] width 693 height 12
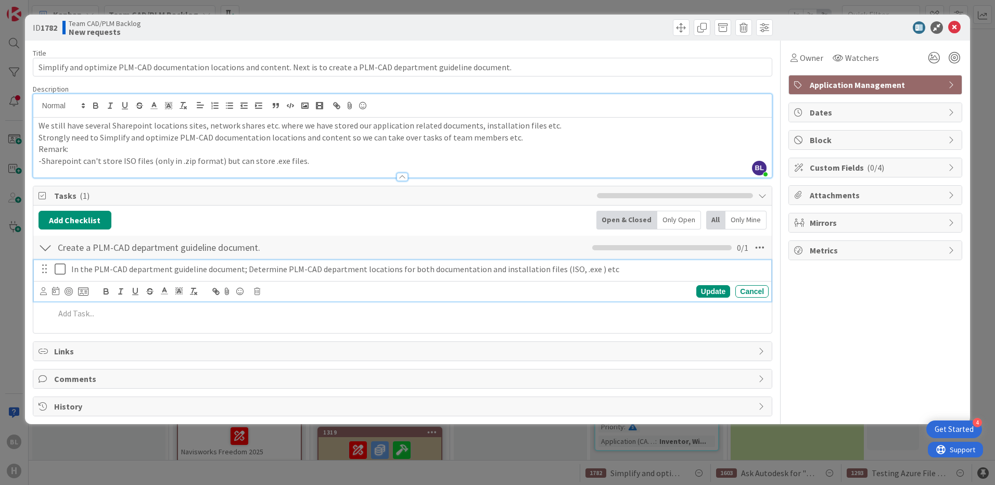
click at [243, 269] on p "In the PLM-CAD department guideline document; Determine PLM-CAD department loca…" at bounding box center [417, 269] width 693 height 12
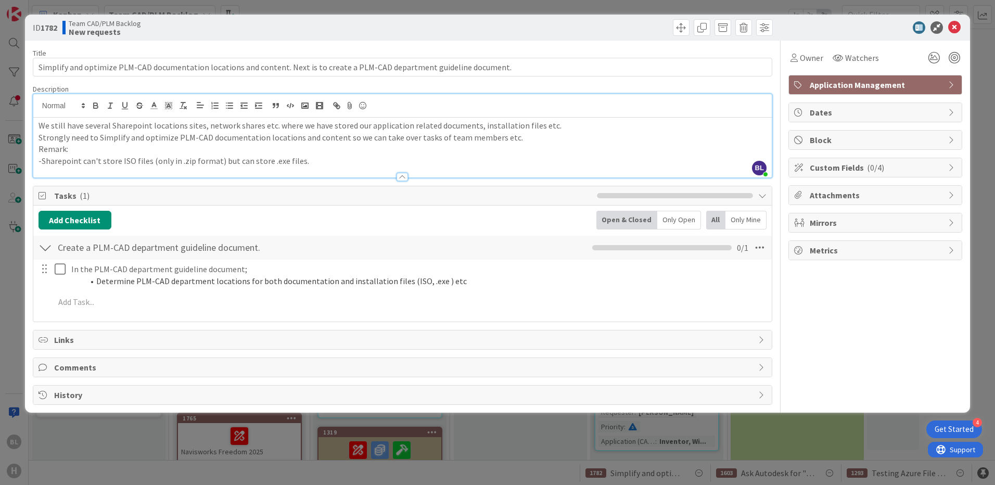
click at [485, 211] on div "Add Checklist Back Open & Closed Only Open All Only Mine" at bounding box center [402, 220] width 728 height 19
click at [45, 245] on div at bounding box center [45, 247] width 14 height 19
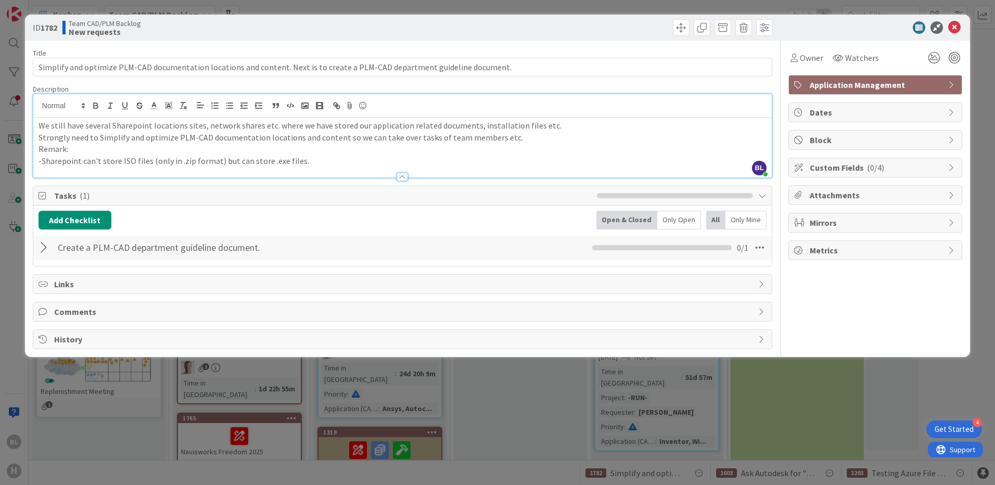
click at [45, 245] on div at bounding box center [45, 247] width 14 height 19
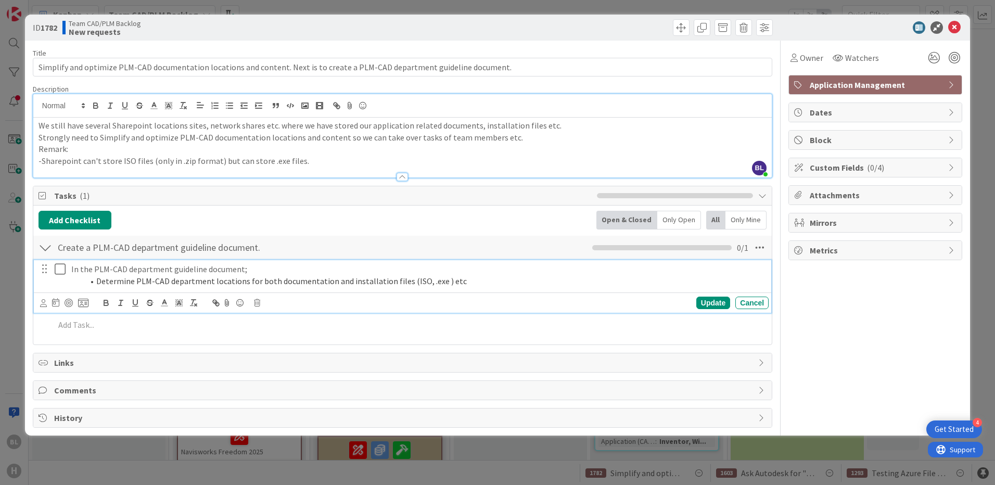
click at [56, 268] on icon at bounding box center [63, 269] width 16 height 12
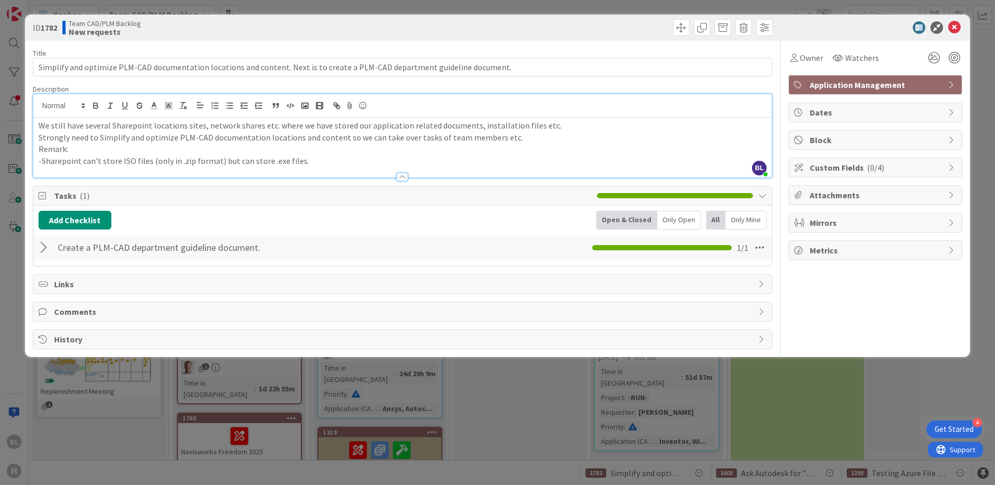
click at [39, 247] on div at bounding box center [45, 247] width 14 height 19
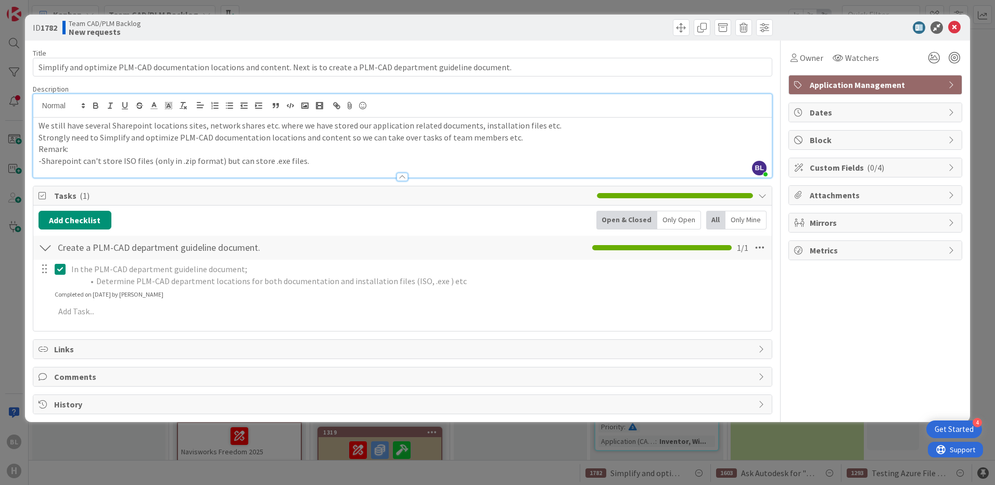
click at [65, 271] on icon at bounding box center [63, 269] width 16 height 12
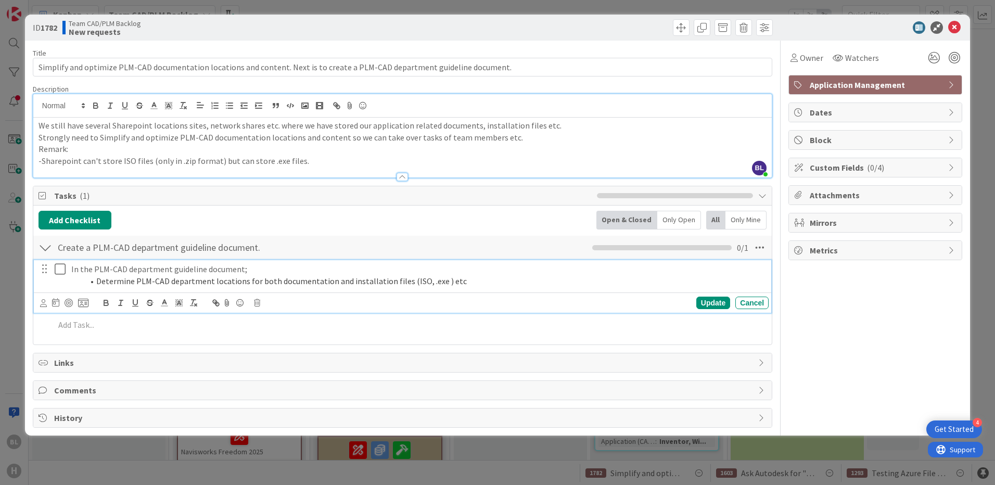
click at [65, 271] on icon at bounding box center [63, 269] width 16 height 12
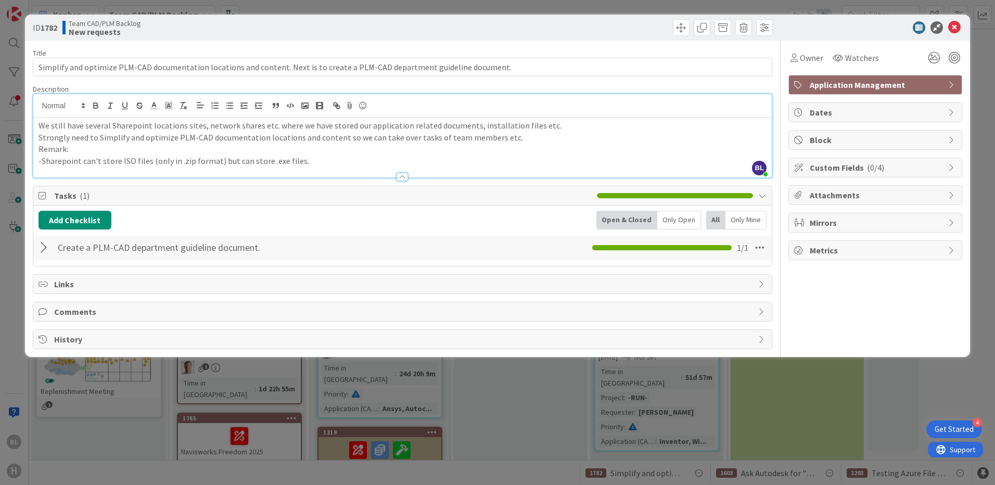
click at [65, 271] on div "Title 125 / 128 Simplify and optimize PLM-CAD documentation locations and conte…" at bounding box center [402, 195] width 739 height 308
click at [45, 248] on div at bounding box center [45, 247] width 14 height 19
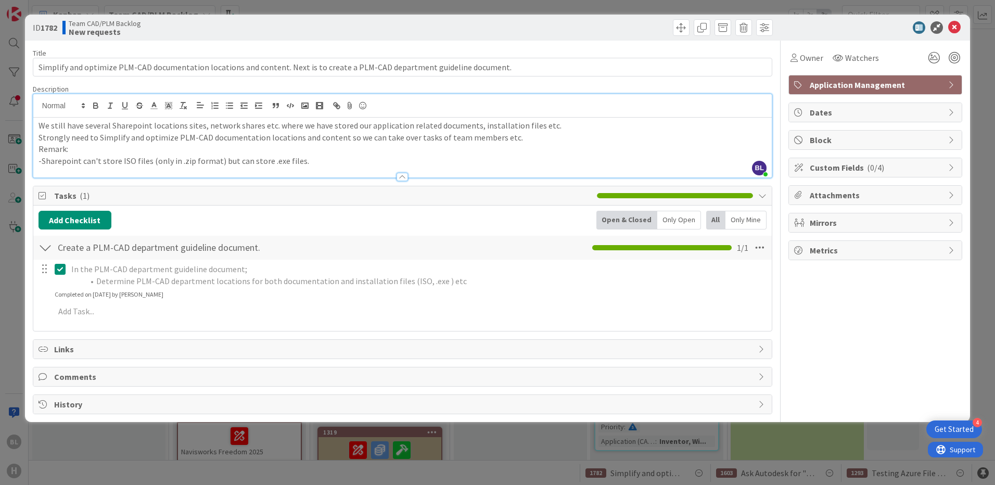
click at [63, 269] on icon at bounding box center [63, 269] width 16 height 12
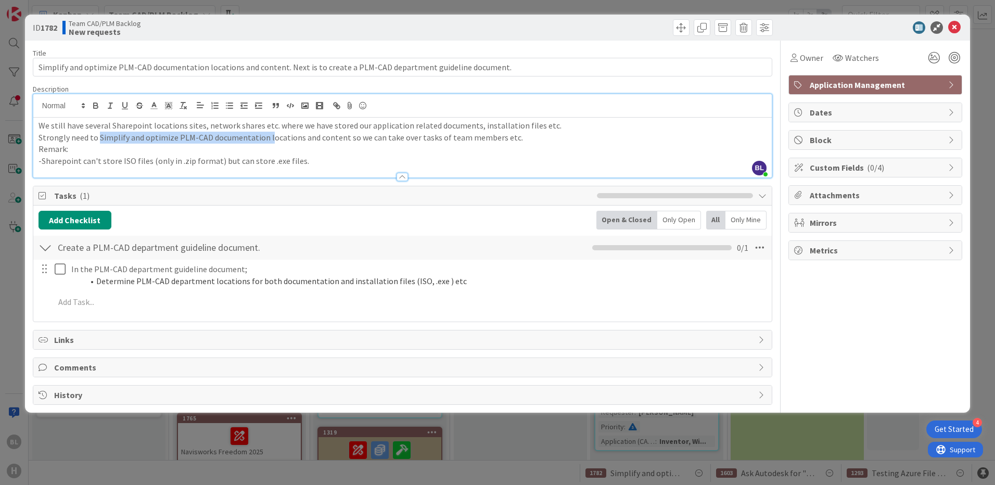
drag, startPoint x: 101, startPoint y: 137, endPoint x: 265, endPoint y: 139, distance: 164.4
click at [265, 139] on p "Strongly need to Simplify and optimize PLM-CAD documentation locations and cont…" at bounding box center [402, 138] width 728 height 12
click at [311, 141] on p "Strongly need to Simplify and optimize PLM-CAD documentation locations and cont…" at bounding box center [402, 138] width 728 height 12
click at [262, 134] on p "Strongly need to Simplify and optimize PLM-CAD documentation locations and cont…" at bounding box center [402, 138] width 728 height 12
click at [304, 144] on p "Remark:" at bounding box center [402, 149] width 728 height 12
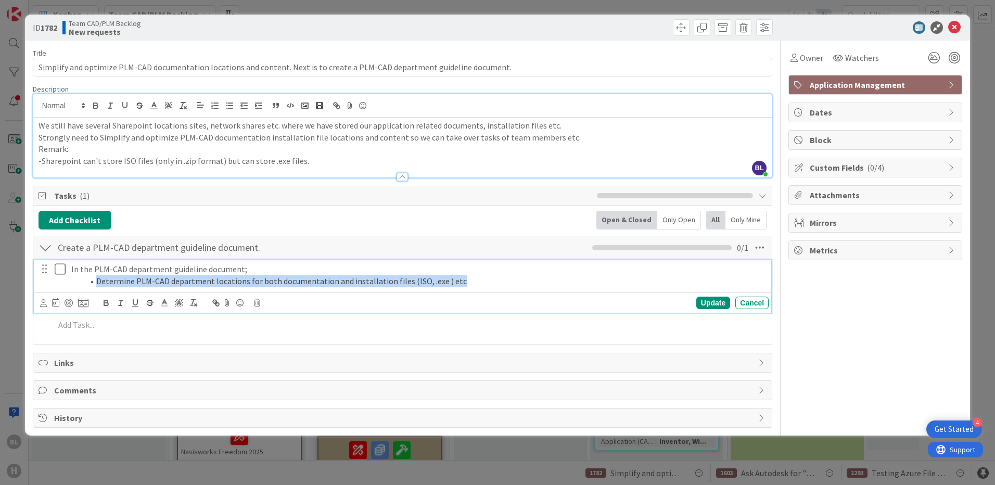
drag, startPoint x: 455, startPoint y: 287, endPoint x: 94, endPoint y: 280, distance: 361.6
click at [94, 280] on li "Determine PLM-CAD department locations for both documentation and installation …" at bounding box center [424, 281] width 680 height 12
copy li "Determine PLM-CAD department locations for both documentation and installation …"
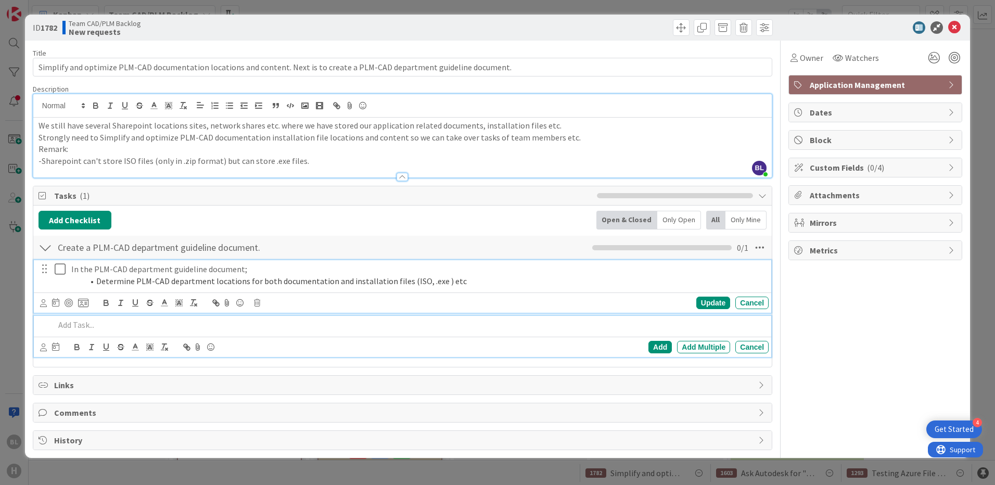
click at [93, 327] on p at bounding box center [410, 325] width 710 height 12
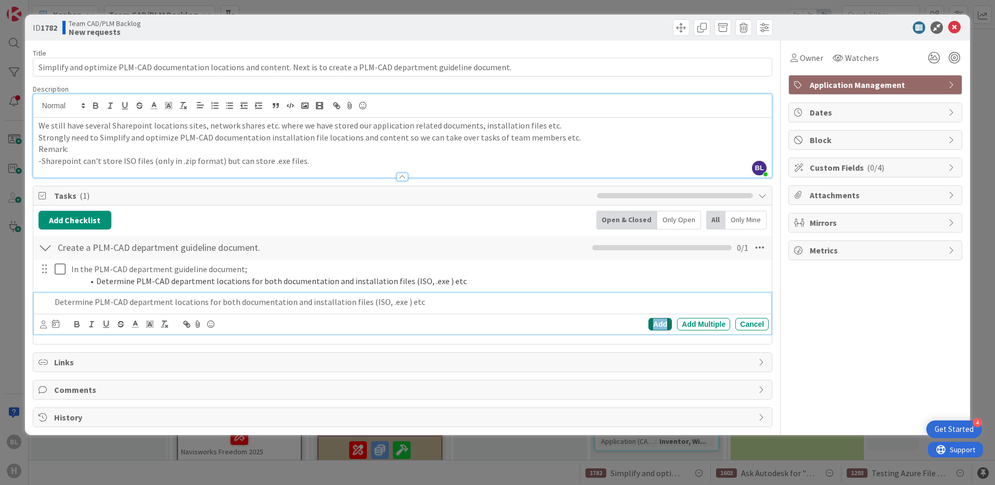
click at [664, 325] on div "Add" at bounding box center [659, 324] width 23 height 12
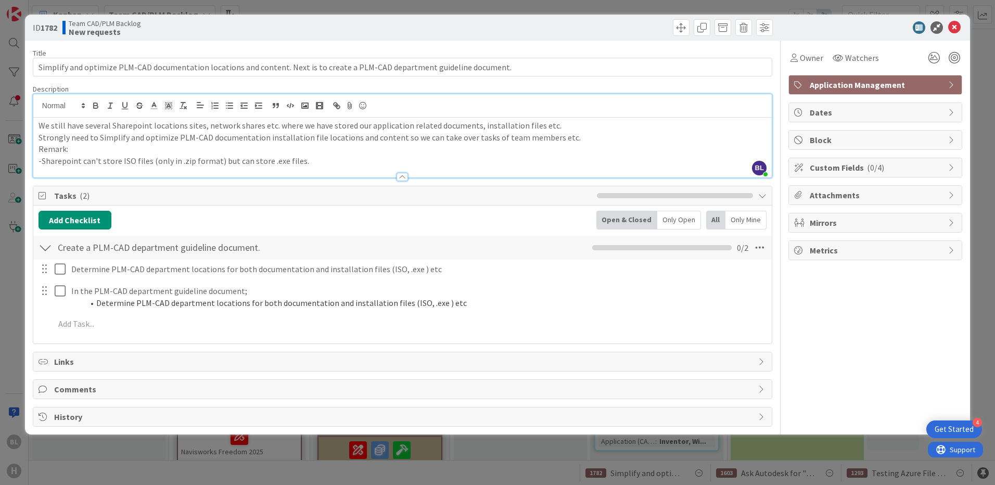
click at [47, 273] on div at bounding box center [45, 269] width 14 height 16
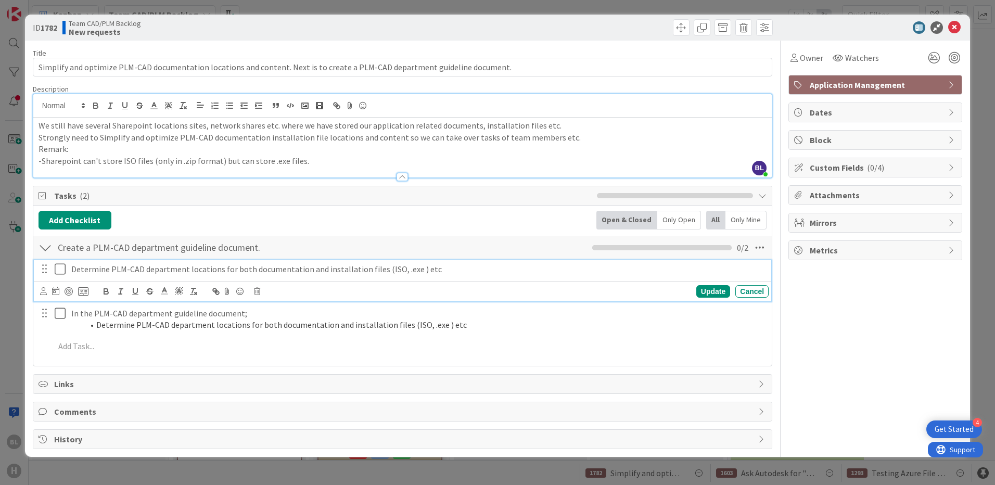
click at [169, 270] on p "Determine PLM-CAD department locations for both documentation and installation …" at bounding box center [417, 269] width 693 height 12
click at [73, 267] on p "Determine PLM-CAD department locations for both documentation and installation …" at bounding box center [417, 269] width 693 height 12
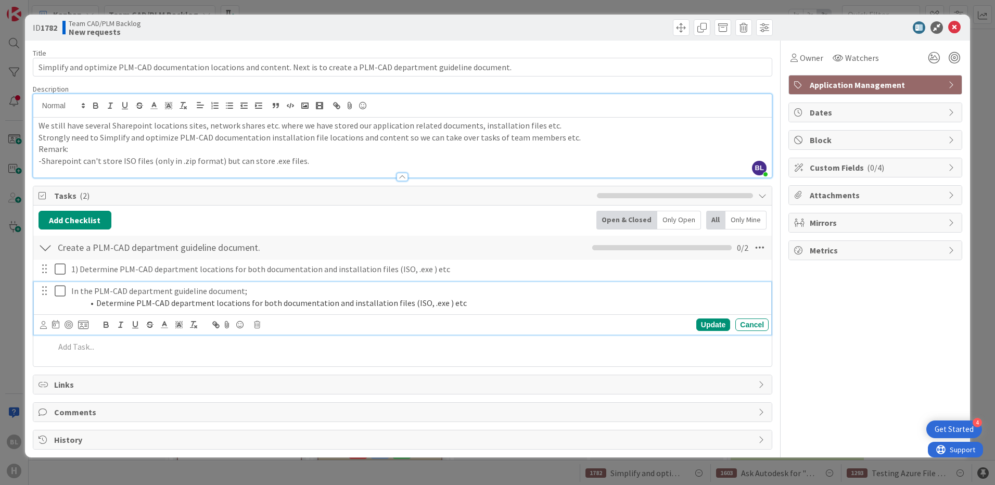
click at [79, 294] on p "In the PLM-CAD department guideline document;" at bounding box center [417, 291] width 693 height 12
click at [252, 290] on p "In the PLM-CAD department guideline document;" at bounding box center [417, 291] width 693 height 12
click at [66, 292] on icon at bounding box center [63, 291] width 16 height 12
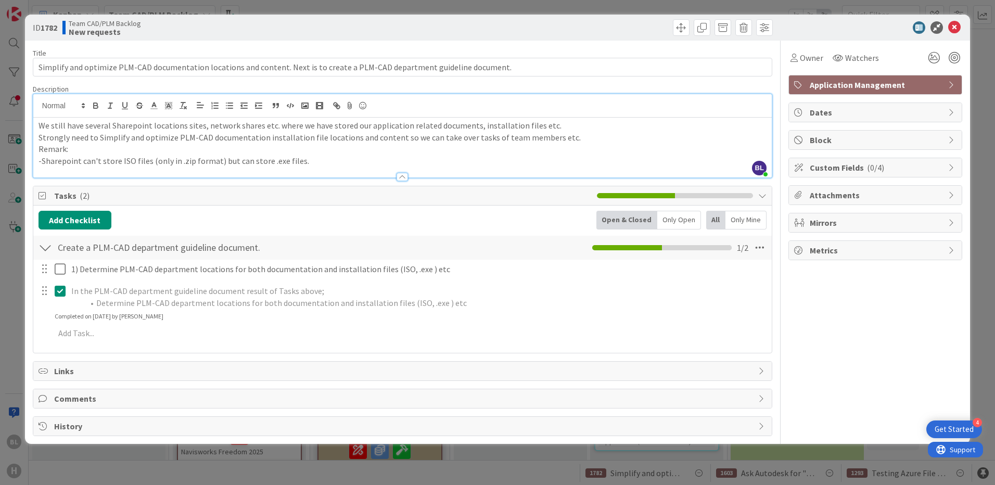
click at [61, 292] on icon at bounding box center [63, 291] width 16 height 12
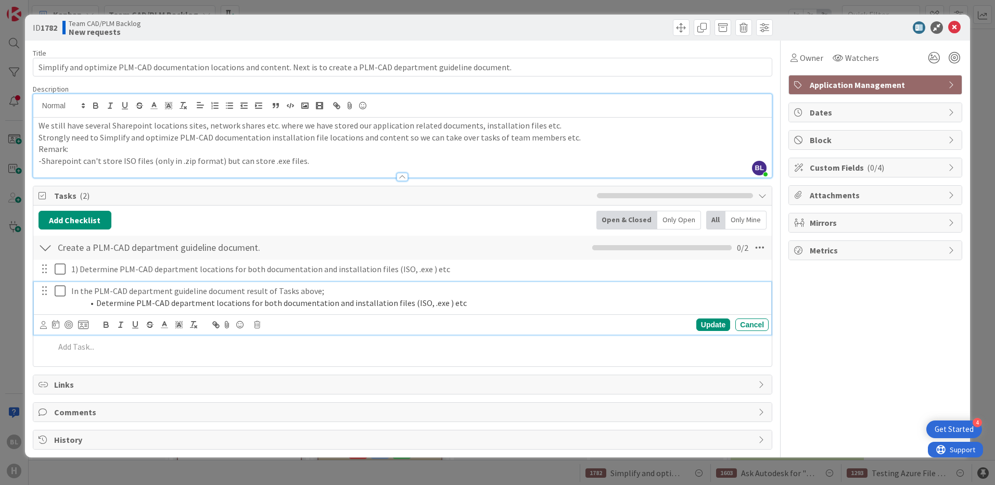
click at [70, 290] on div "In the PLM-CAD department guideline document result of Tasks above; Determine P…" at bounding box center [417, 297] width 701 height 30
click at [710, 316] on div "Update Cancel" at bounding box center [402, 324] width 737 height 20
click at [710, 324] on div "Update" at bounding box center [713, 324] width 34 height 12
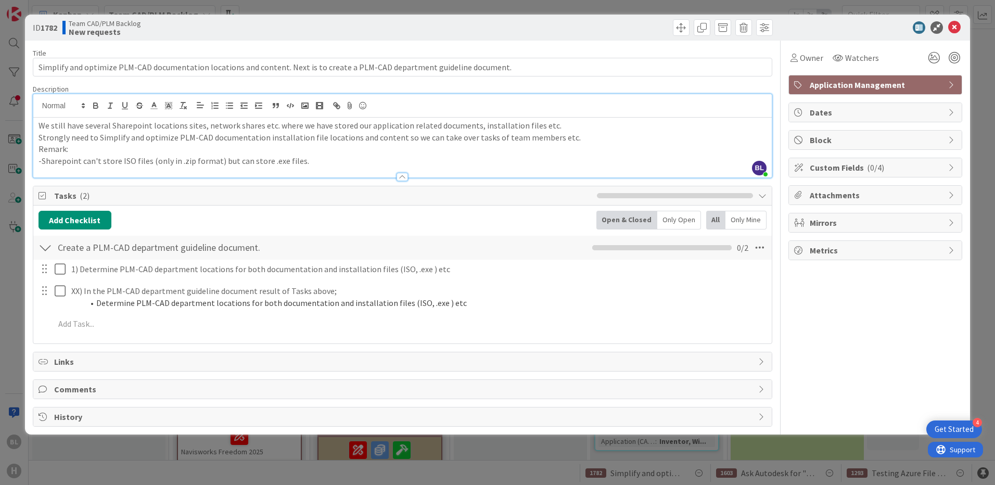
click at [482, 222] on div "Add Checklist Back Open & Closed Only Open All Only Mine" at bounding box center [402, 220] width 728 height 19
click at [956, 29] on icon at bounding box center [954, 27] width 12 height 12
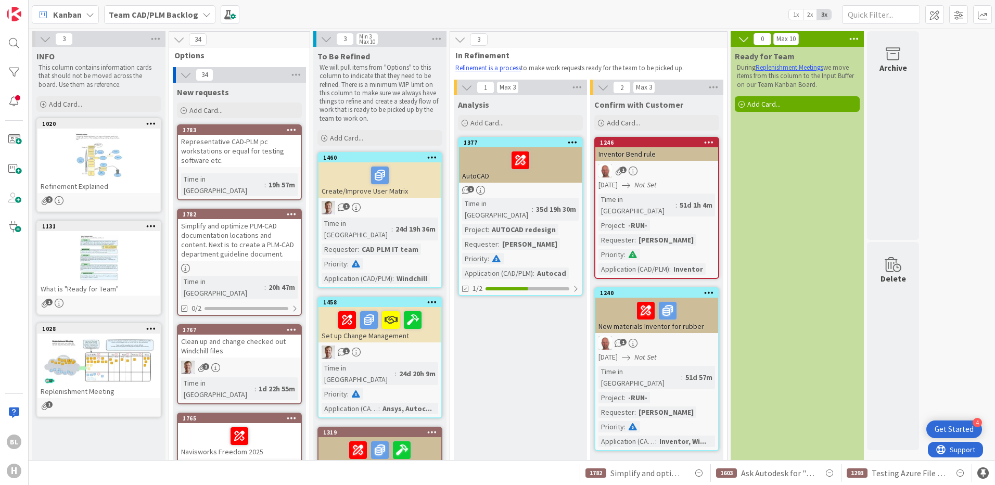
click at [233, 226] on div "Simplify and optimize PLM-CAD documentation locations and content. Next is to c…" at bounding box center [239, 240] width 123 height 42
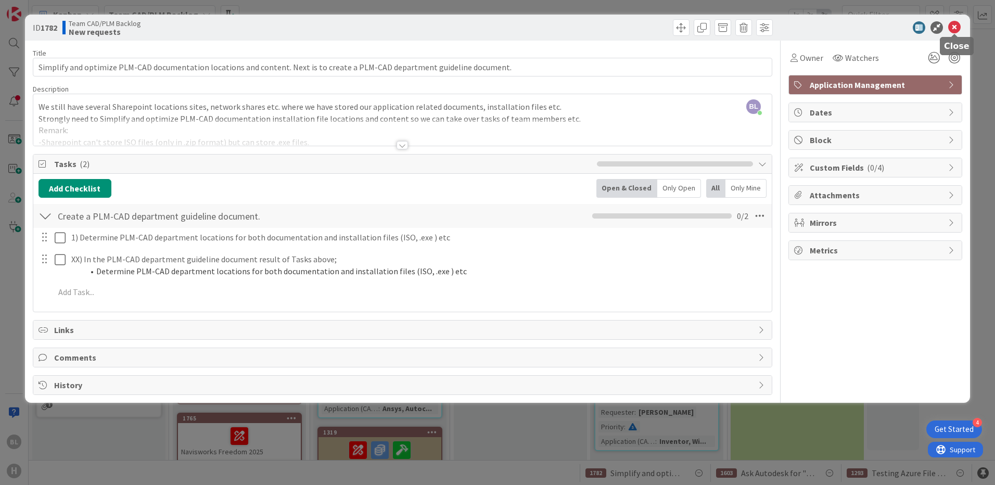
click at [952, 28] on icon at bounding box center [954, 27] width 12 height 12
